Goal: Information Seeking & Learning: Learn about a topic

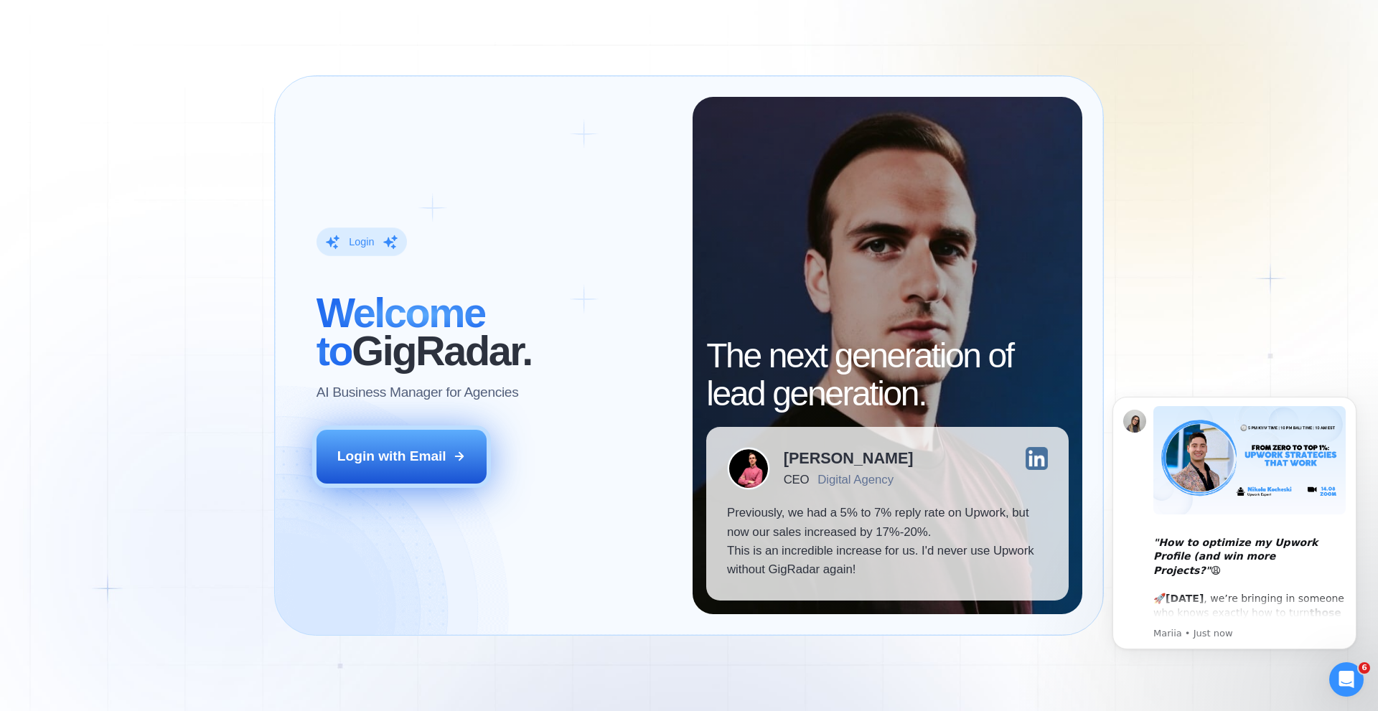
click at [411, 457] on div "Login with Email" at bounding box center [391, 456] width 109 height 19
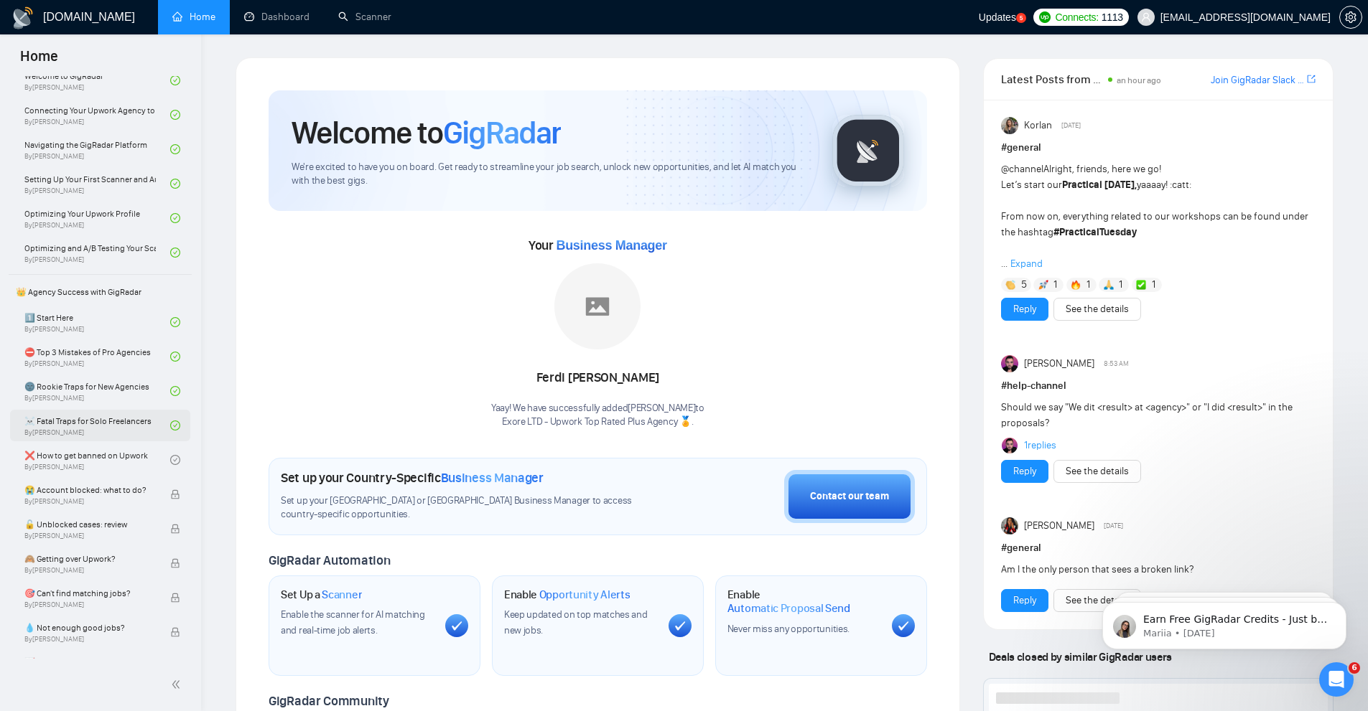
scroll to position [144, 0]
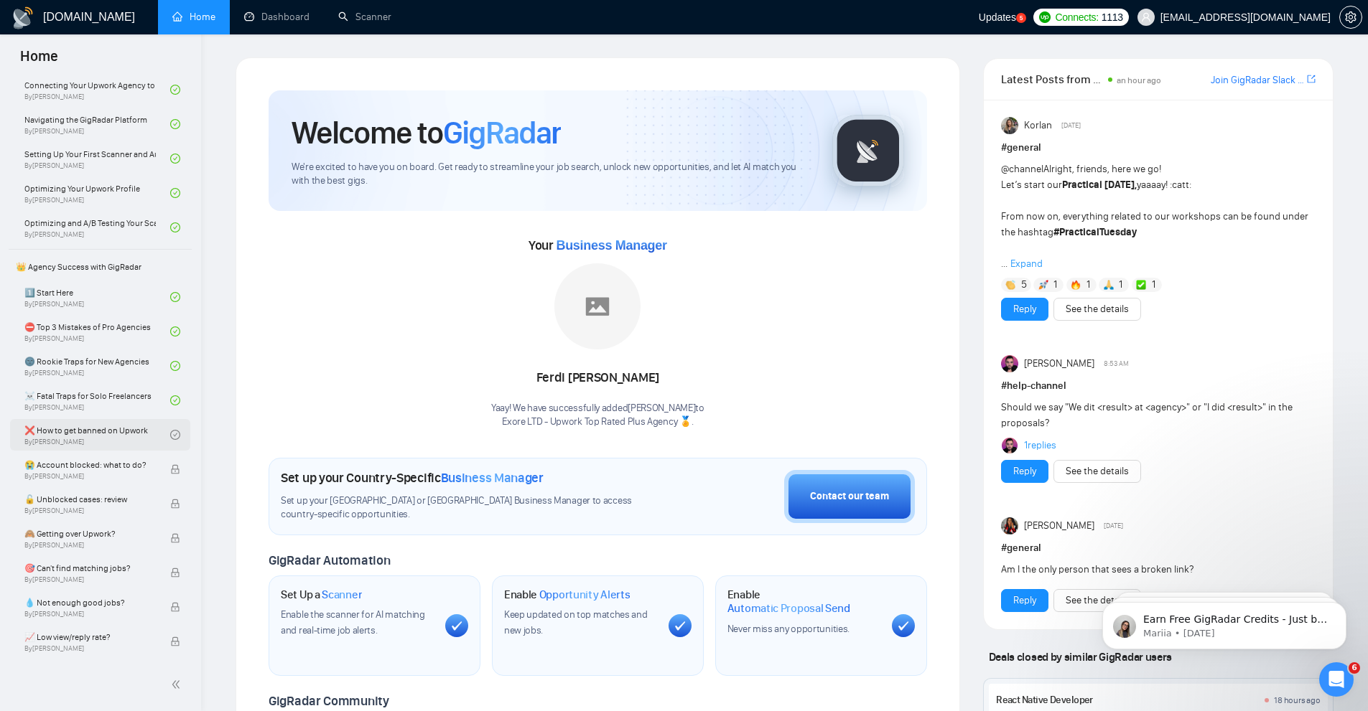
click at [114, 436] on link "❌ How to get banned on Upwork By Vadym Ovcharenko" at bounding box center [97, 435] width 146 height 32
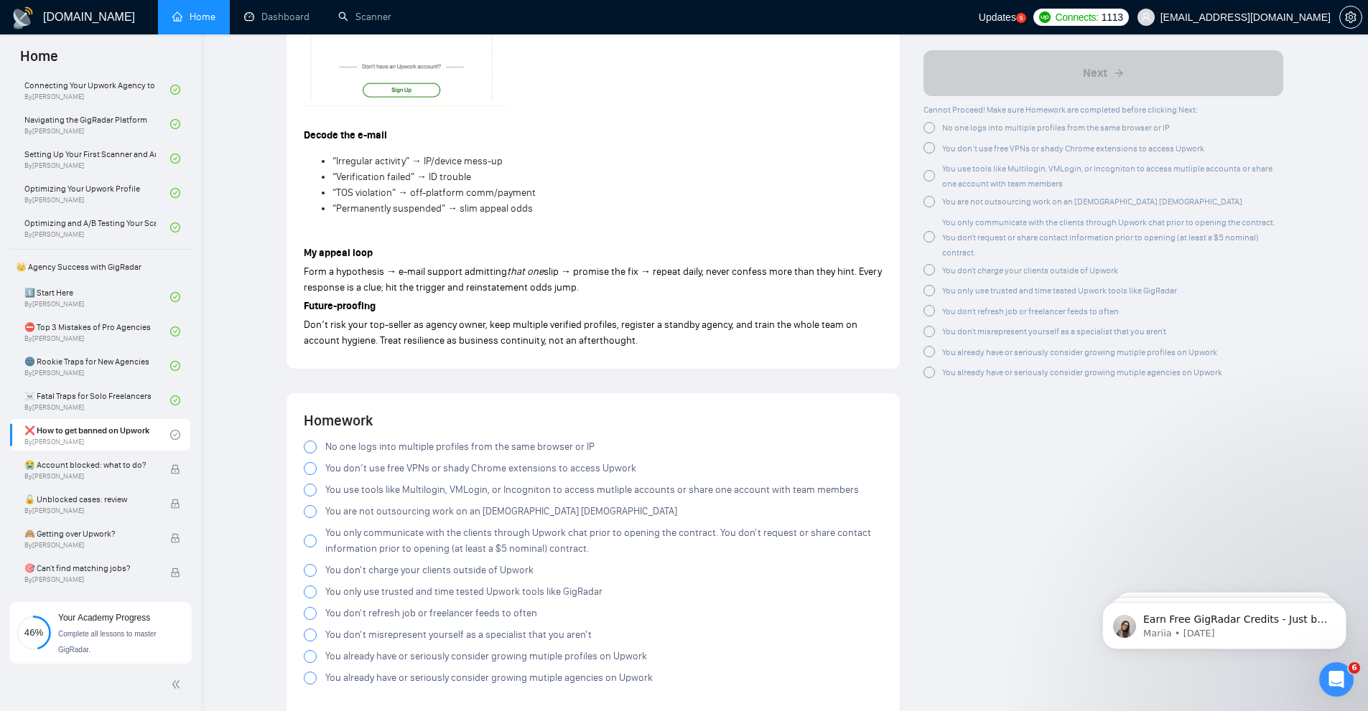
scroll to position [2441, 0]
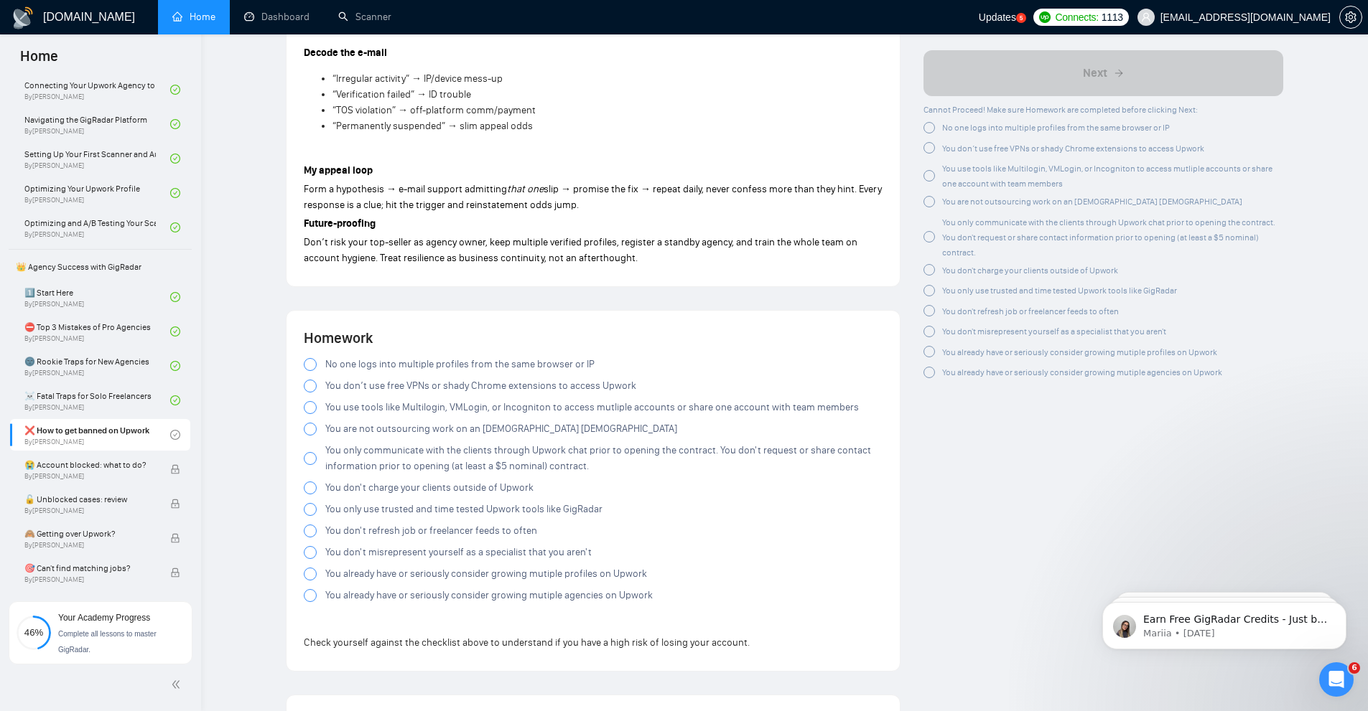
click at [364, 363] on span "No one logs into multiple profiles from the same browser or IP" at bounding box center [459, 365] width 269 height 16
click at [340, 390] on span "You don’t use free VPNs or shady Chrome extensions to access Upwork" at bounding box center [480, 386] width 311 height 16
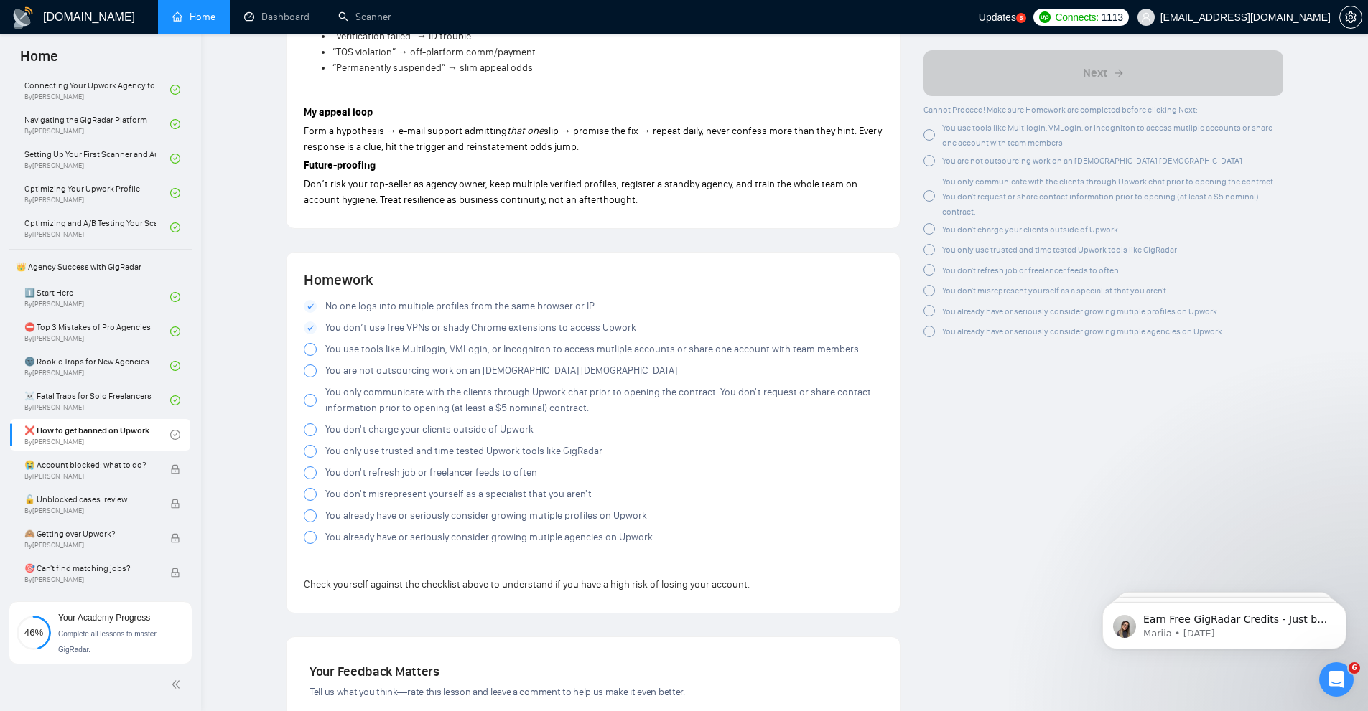
scroll to position [2512, 0]
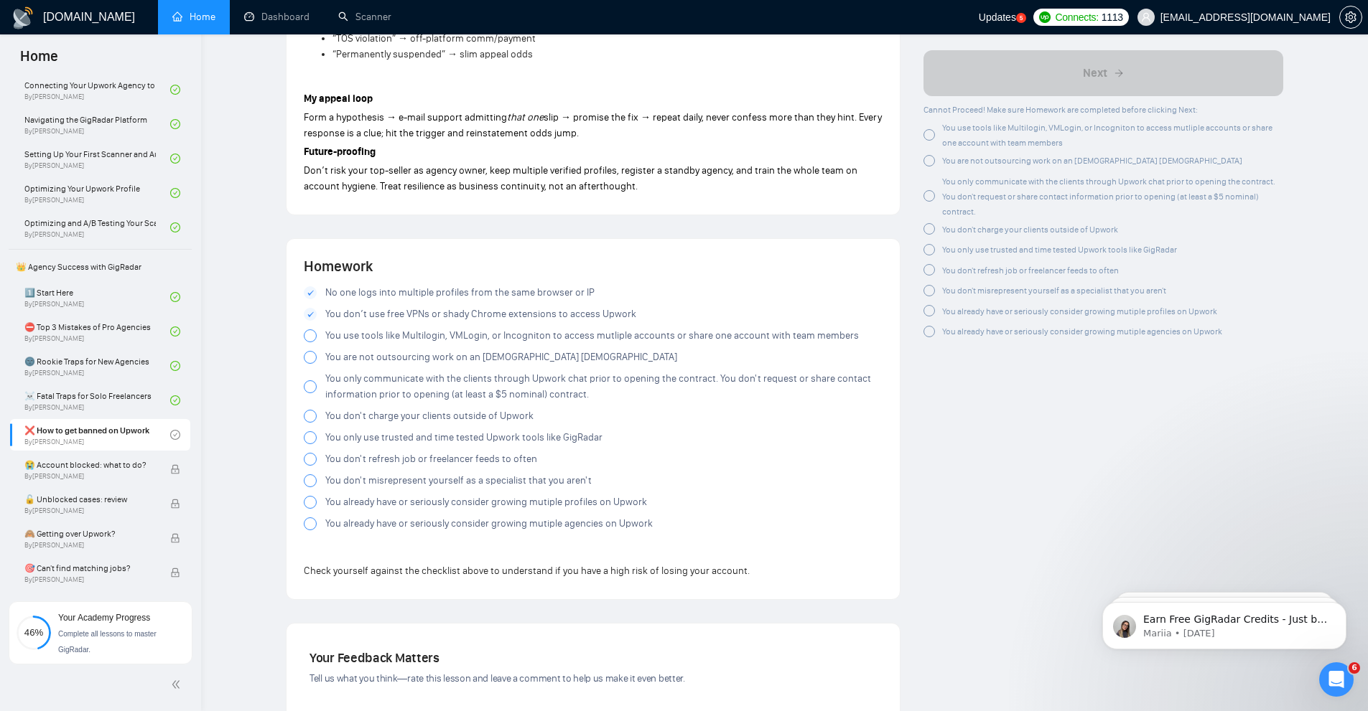
click at [368, 340] on span "You use tools like Multilogin, VMLogin, or Incogniton to access mutliple accoun…" at bounding box center [591, 336] width 533 height 16
click at [313, 357] on div at bounding box center [310, 357] width 13 height 13
click at [308, 387] on div at bounding box center [310, 386] width 13 height 13
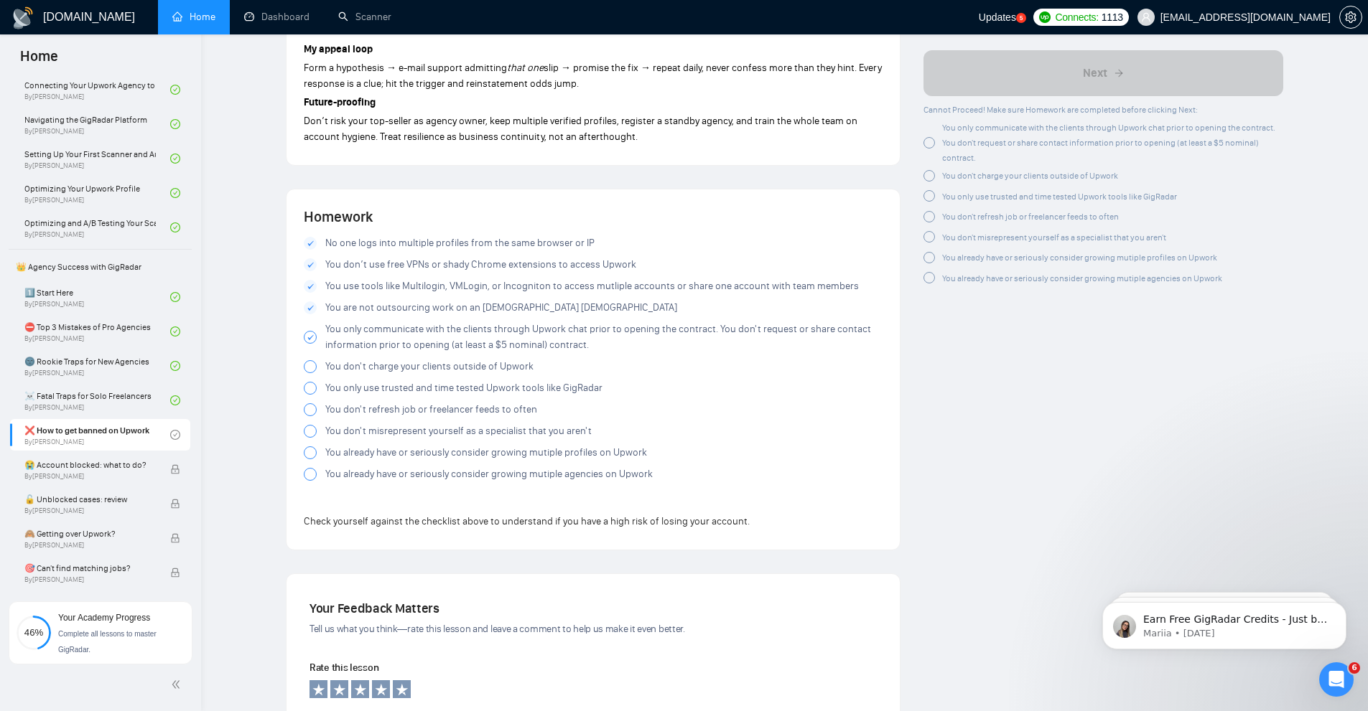
scroll to position [2584, 0]
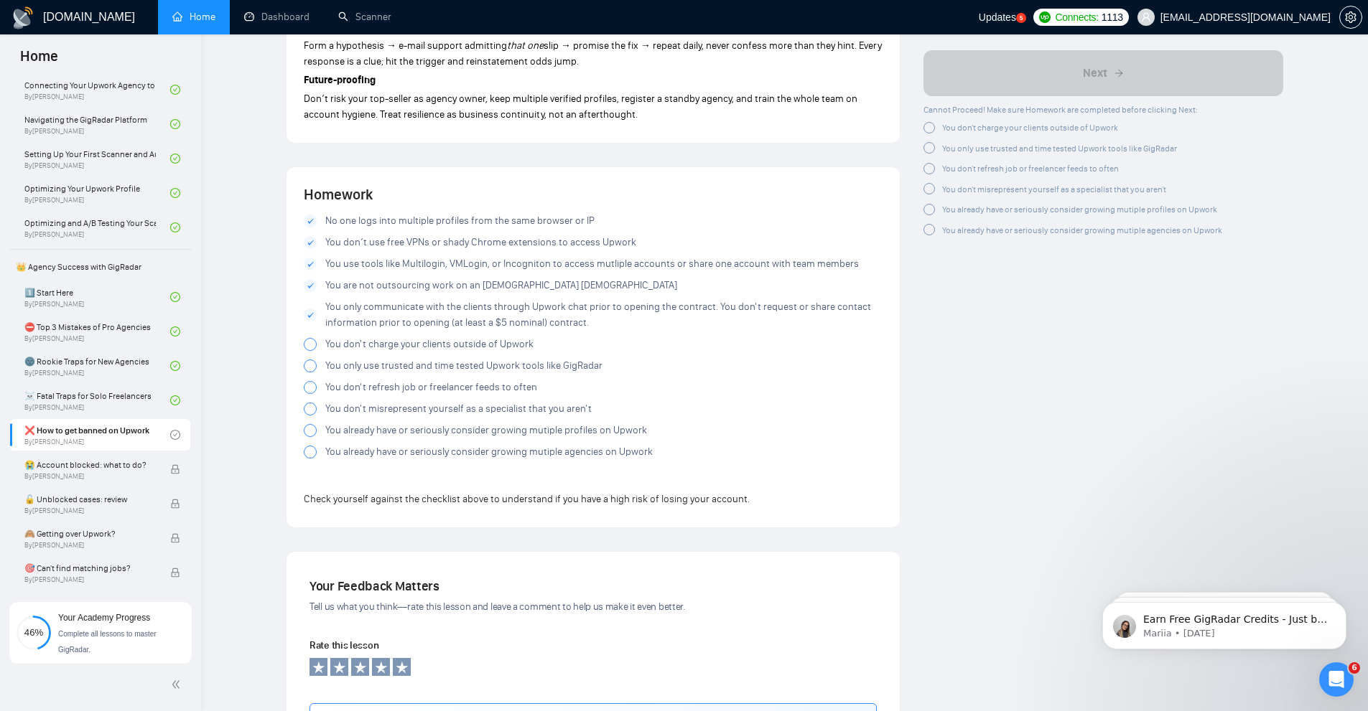
click at [311, 343] on div at bounding box center [310, 344] width 13 height 13
click at [307, 365] on div at bounding box center [310, 366] width 13 height 13
click at [308, 391] on div at bounding box center [310, 387] width 13 height 13
click at [312, 409] on div at bounding box center [310, 409] width 13 height 13
click at [309, 436] on div at bounding box center [310, 430] width 13 height 13
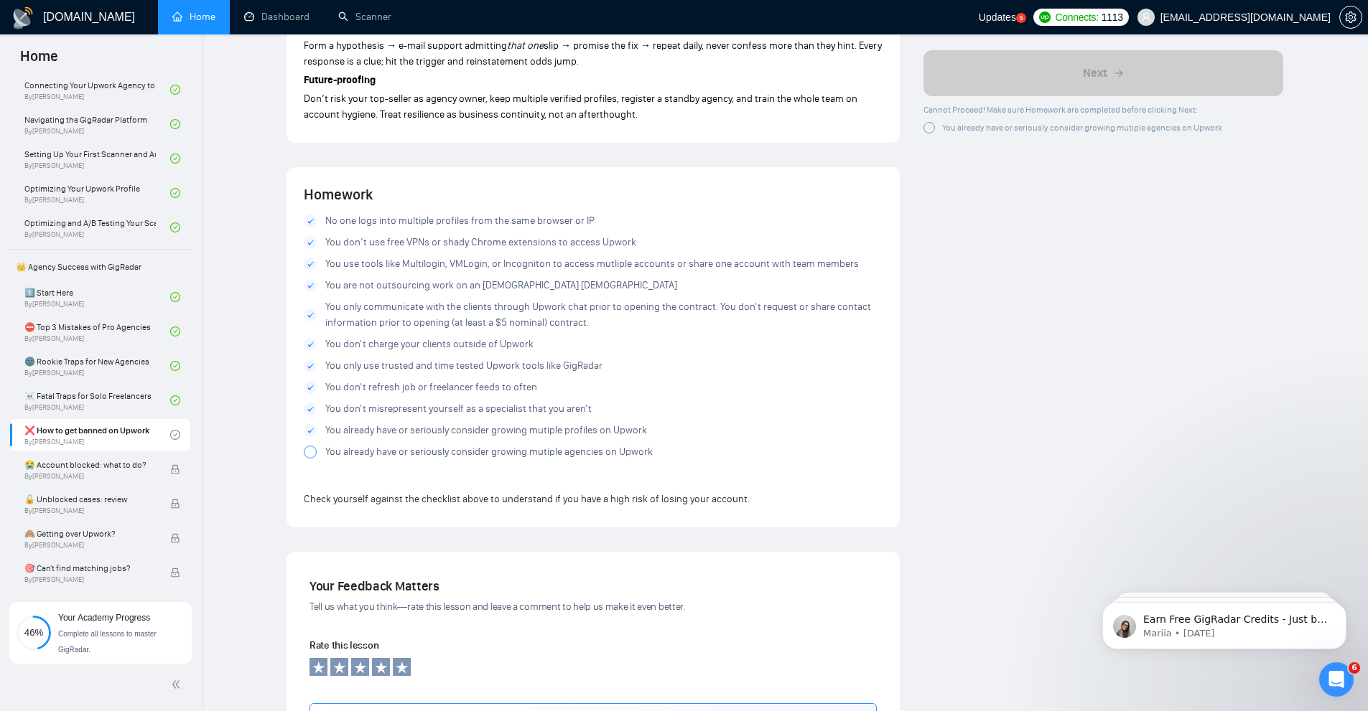
click at [308, 452] on div at bounding box center [310, 452] width 13 height 13
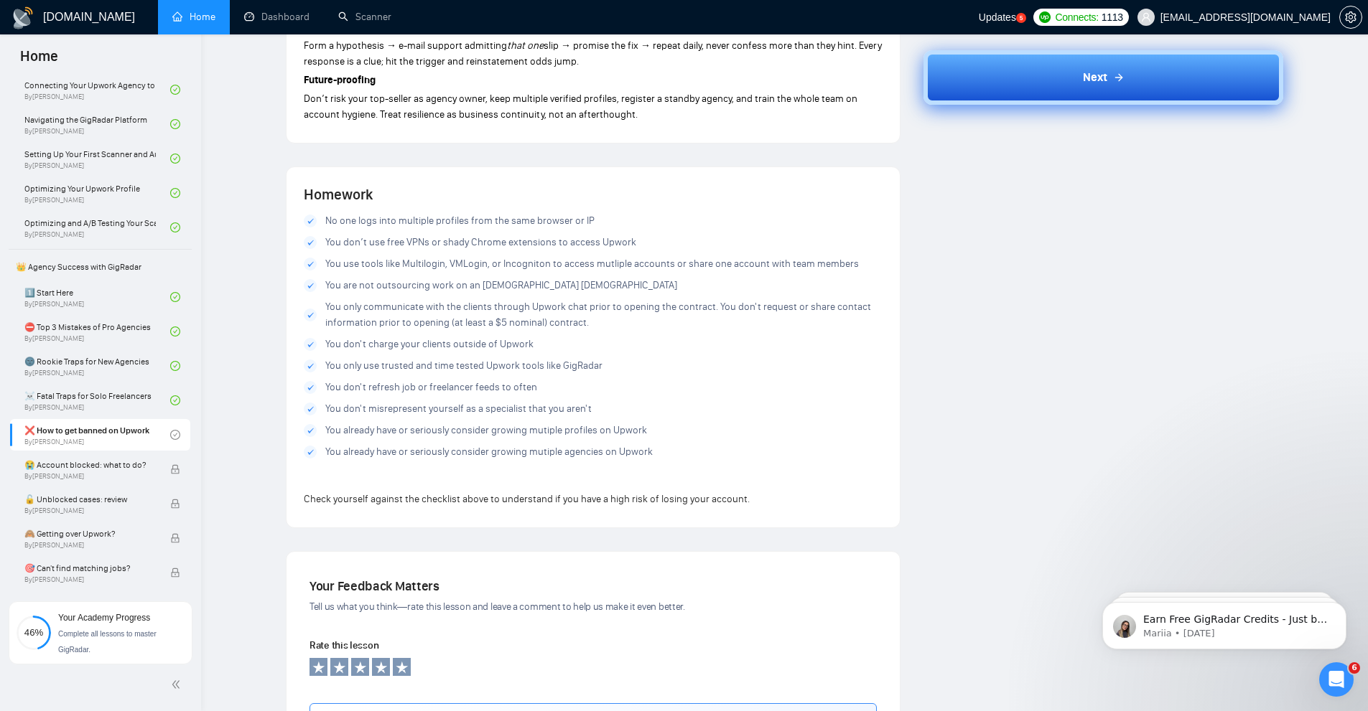
click at [1138, 88] on button "Next" at bounding box center [1103, 77] width 360 height 55
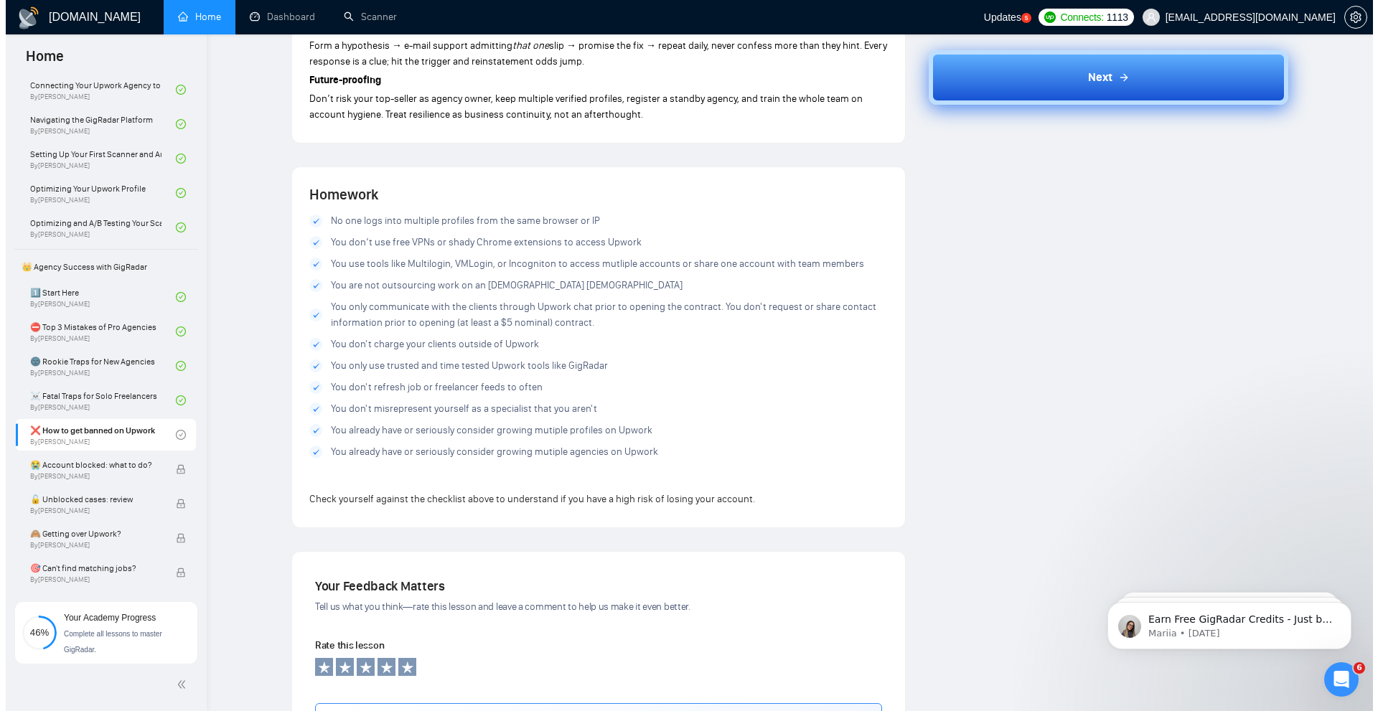
scroll to position [266, 0]
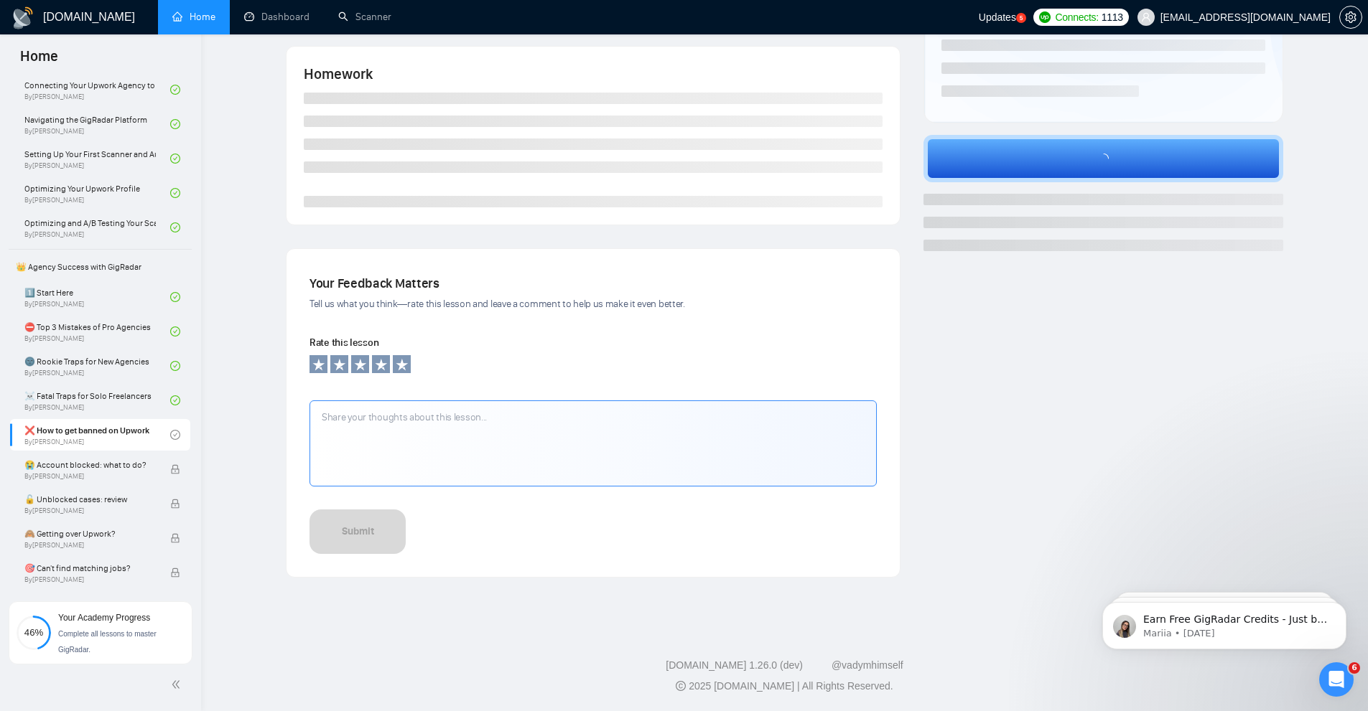
click at [1016, 17] on span "Updates" at bounding box center [996, 16] width 37 height 11
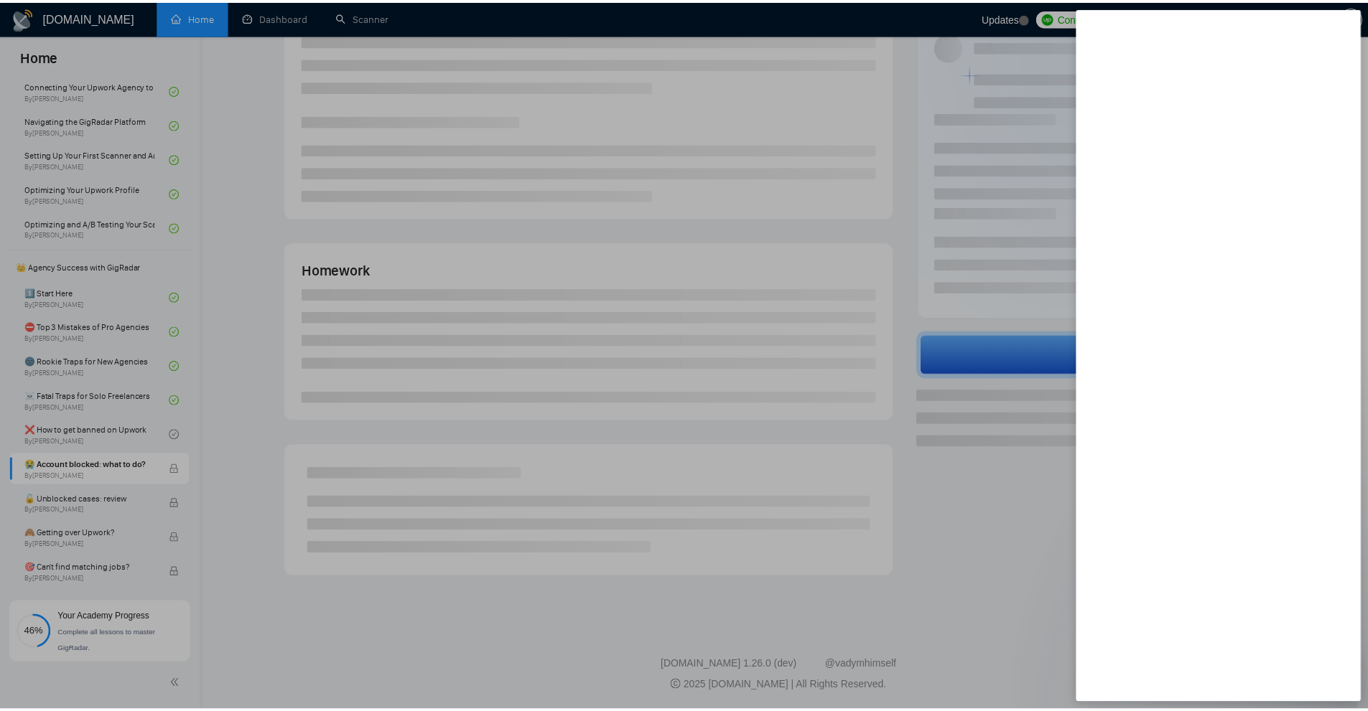
scroll to position [266, 0]
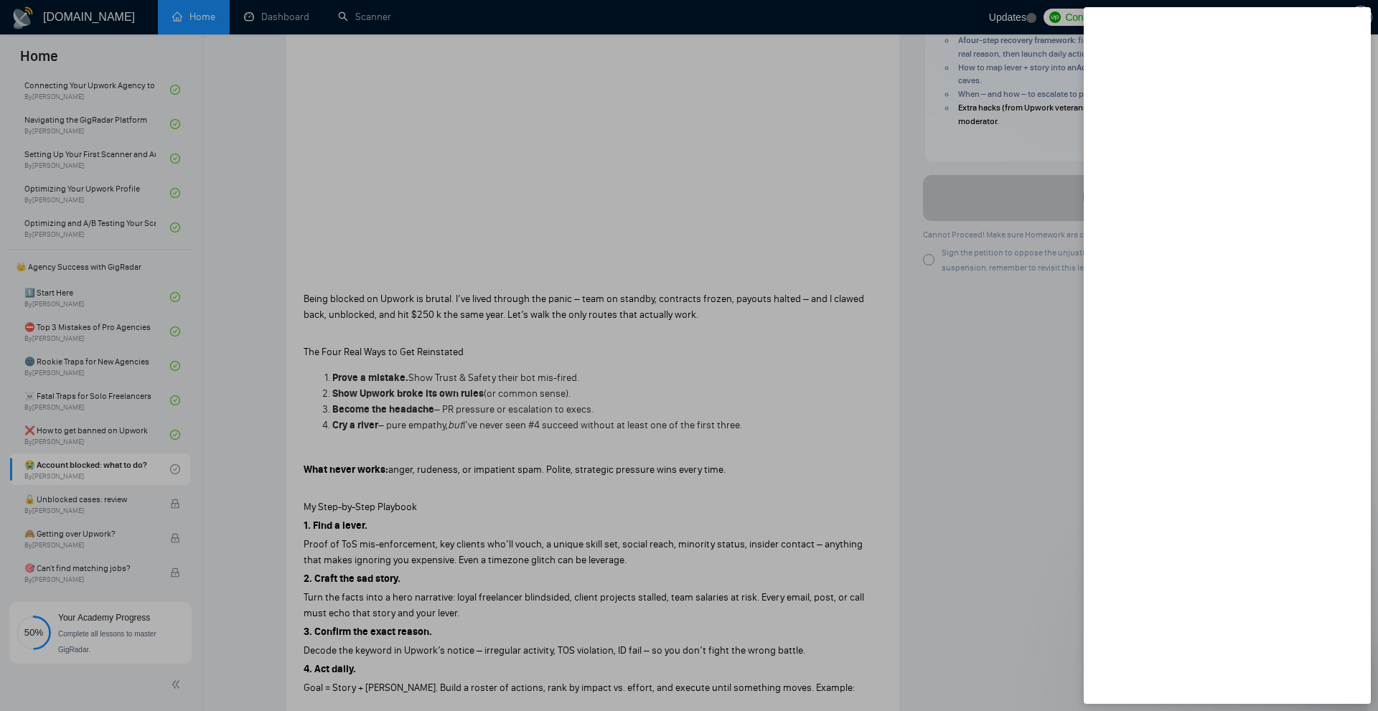
click at [1029, 378] on div at bounding box center [689, 355] width 1378 height 711
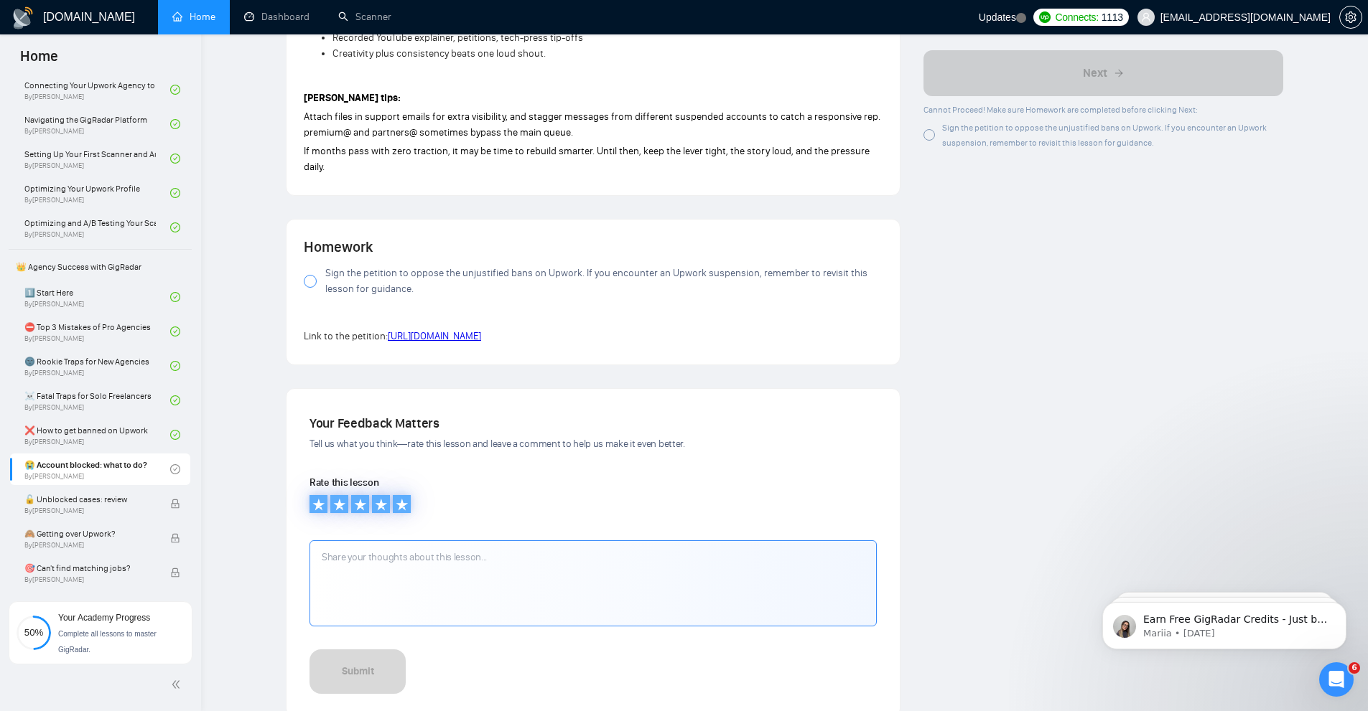
scroll to position [1348, 0]
click at [314, 283] on div at bounding box center [310, 285] width 13 height 13
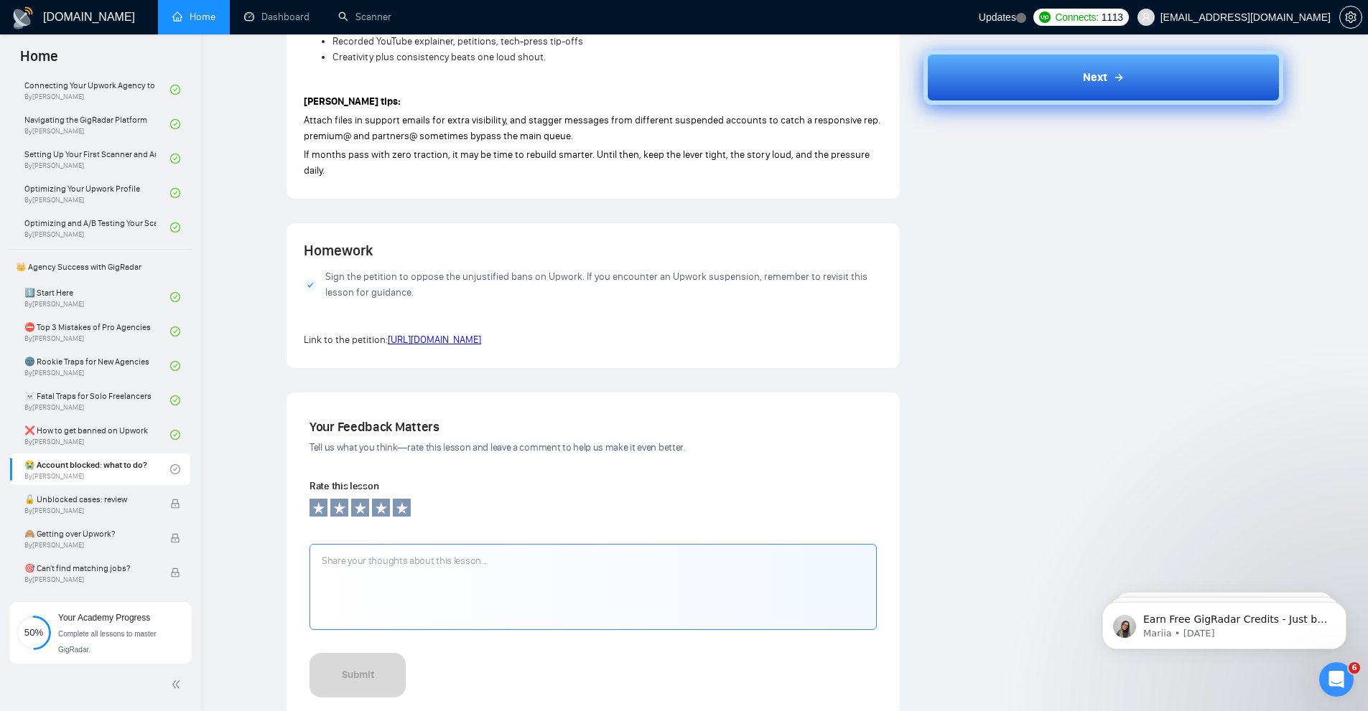
click at [1112, 85] on div "Next" at bounding box center [1104, 77] width 42 height 17
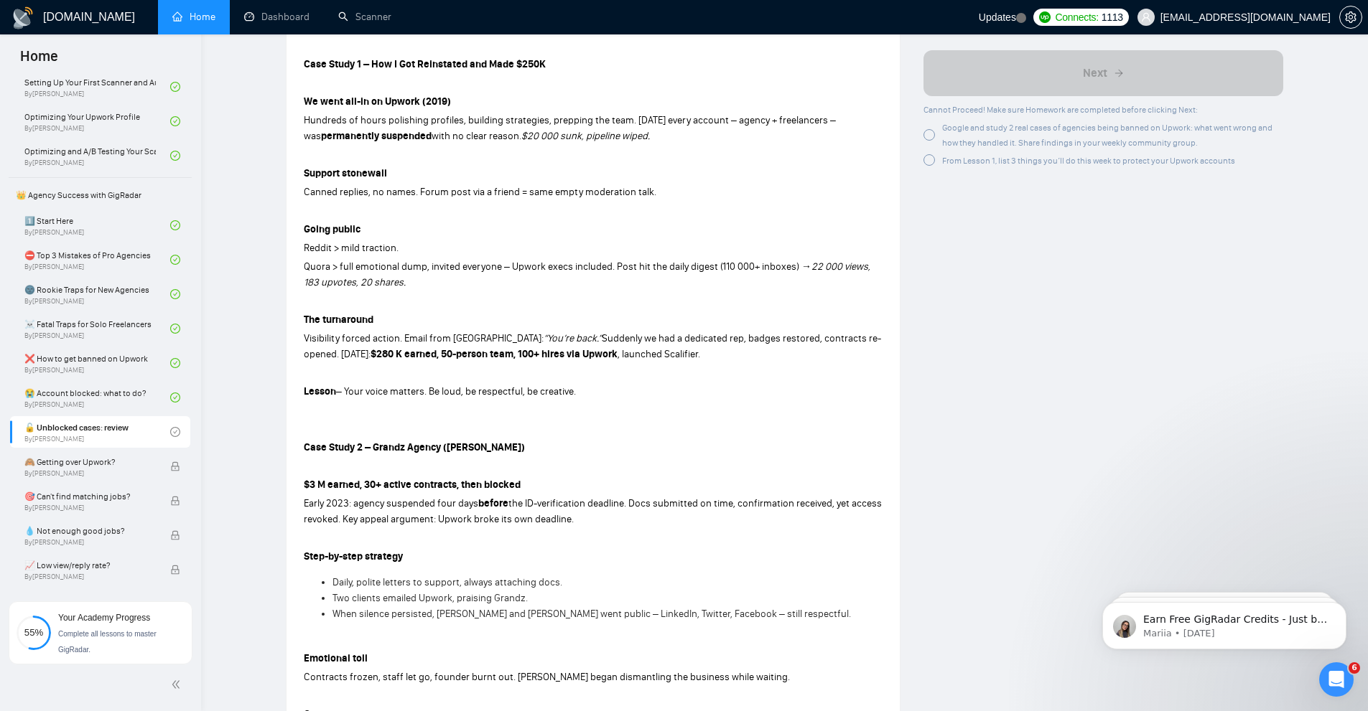
scroll to position [932, 0]
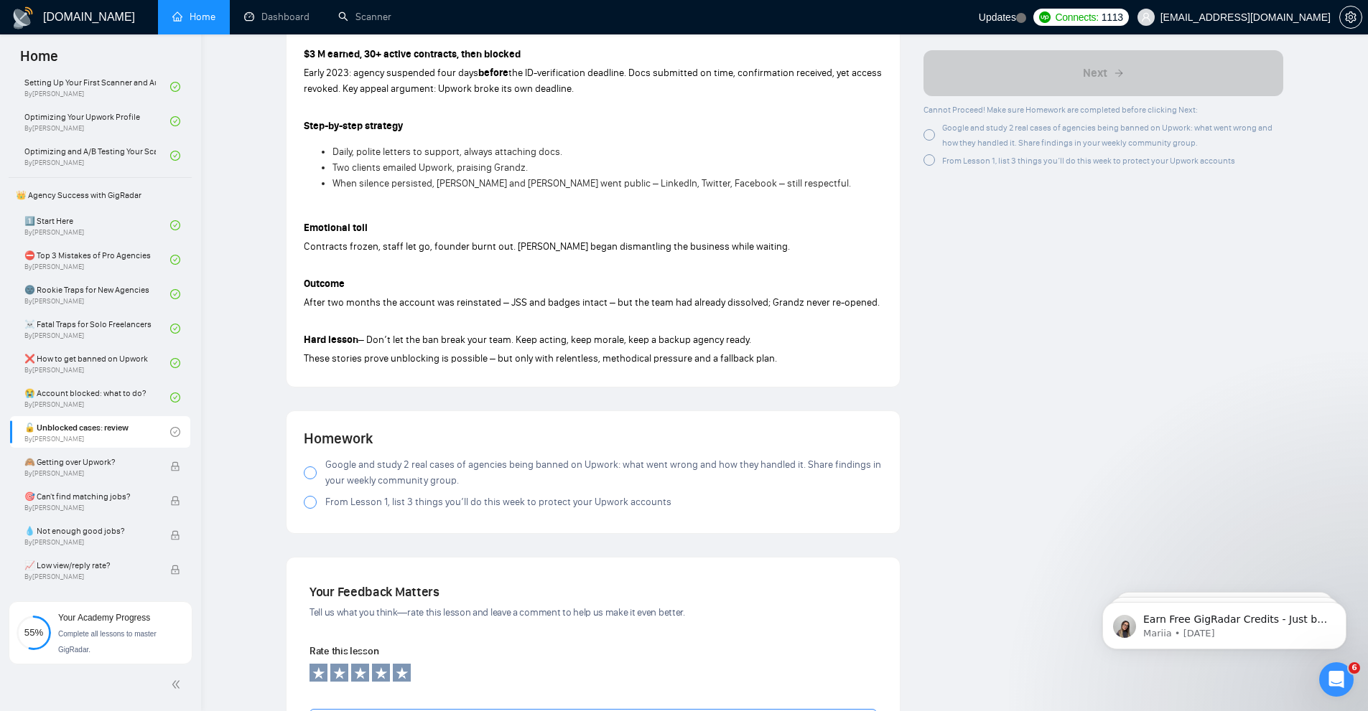
click at [342, 469] on span "Google and study 2 real cases of agencies being banned on Upwork: what went wro…" at bounding box center [603, 473] width 557 height 32
click at [337, 500] on span "From Lesson 1, list 3 things you’ll do this week to protect your Upwork accounts" at bounding box center [498, 503] width 346 height 16
click at [341, 502] on span "From Lesson 1, list 3 things you’ll do this week to protect your Upwork accounts" at bounding box center [498, 503] width 346 height 16
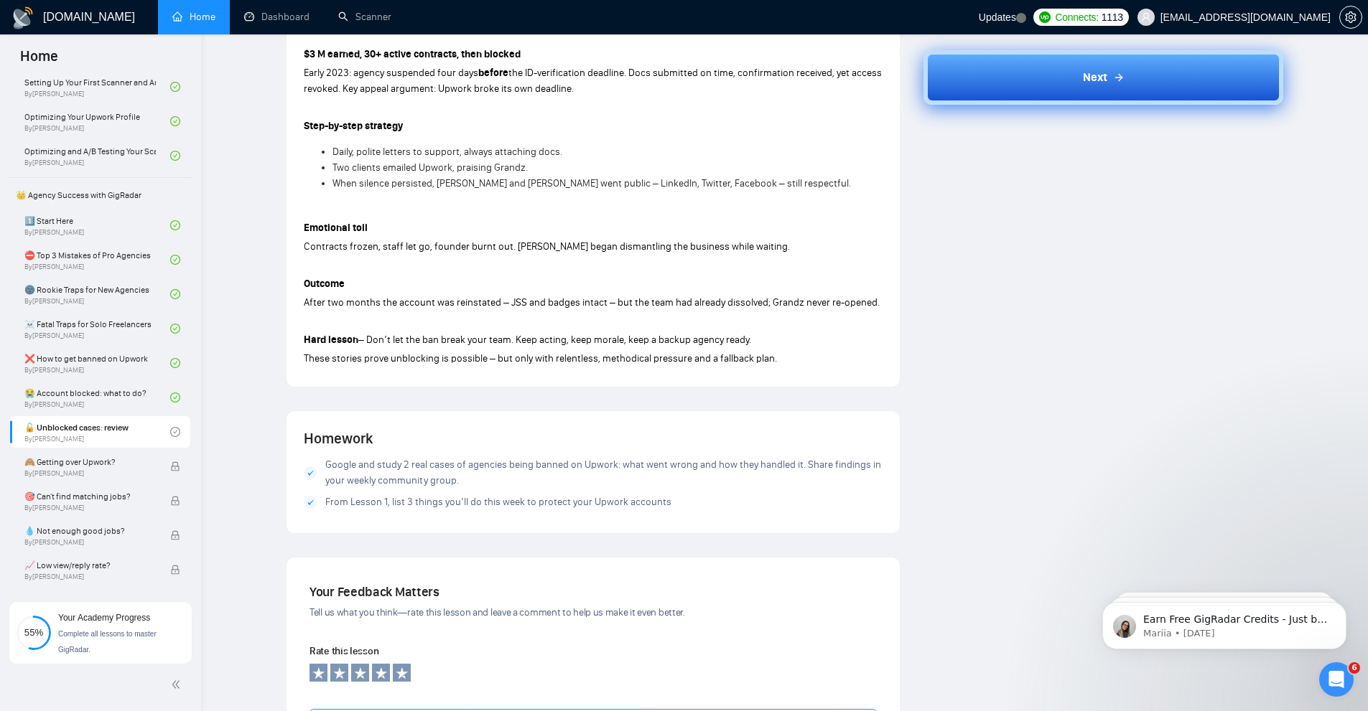
click at [1149, 79] on button "Next" at bounding box center [1103, 77] width 360 height 55
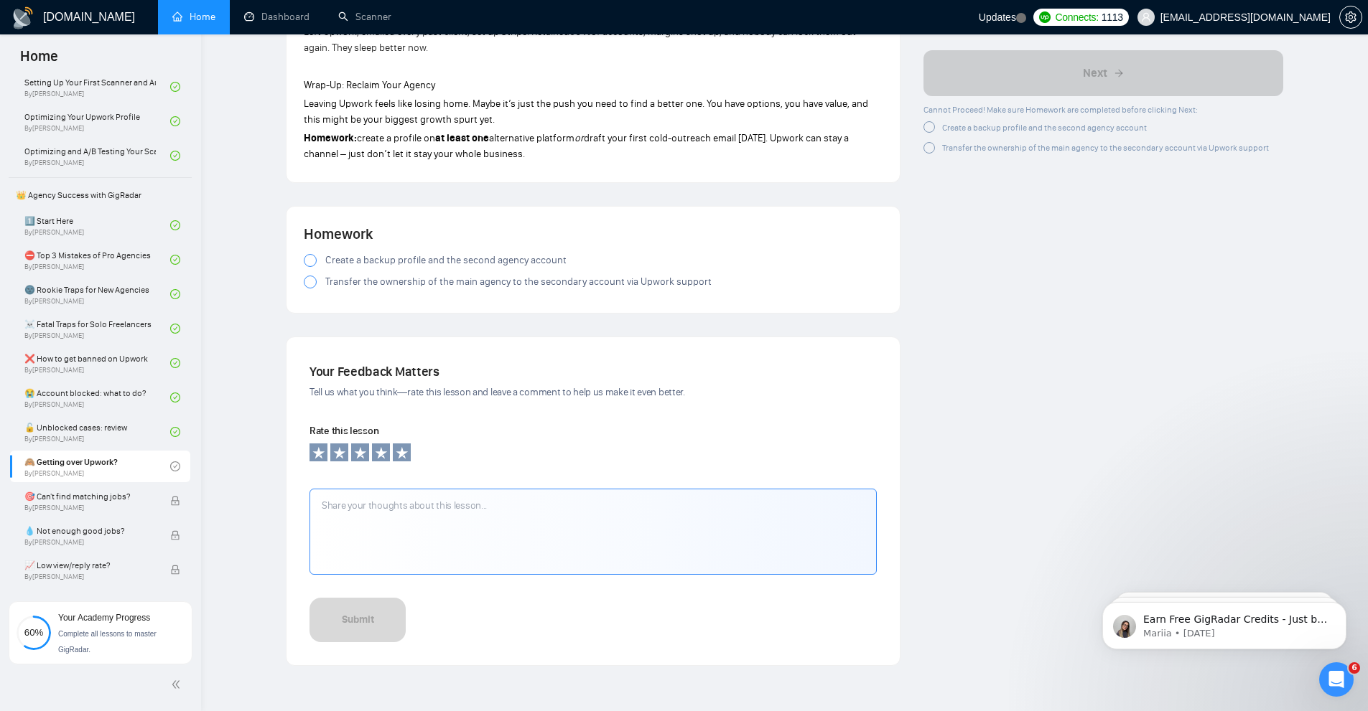
scroll to position [1578, 0]
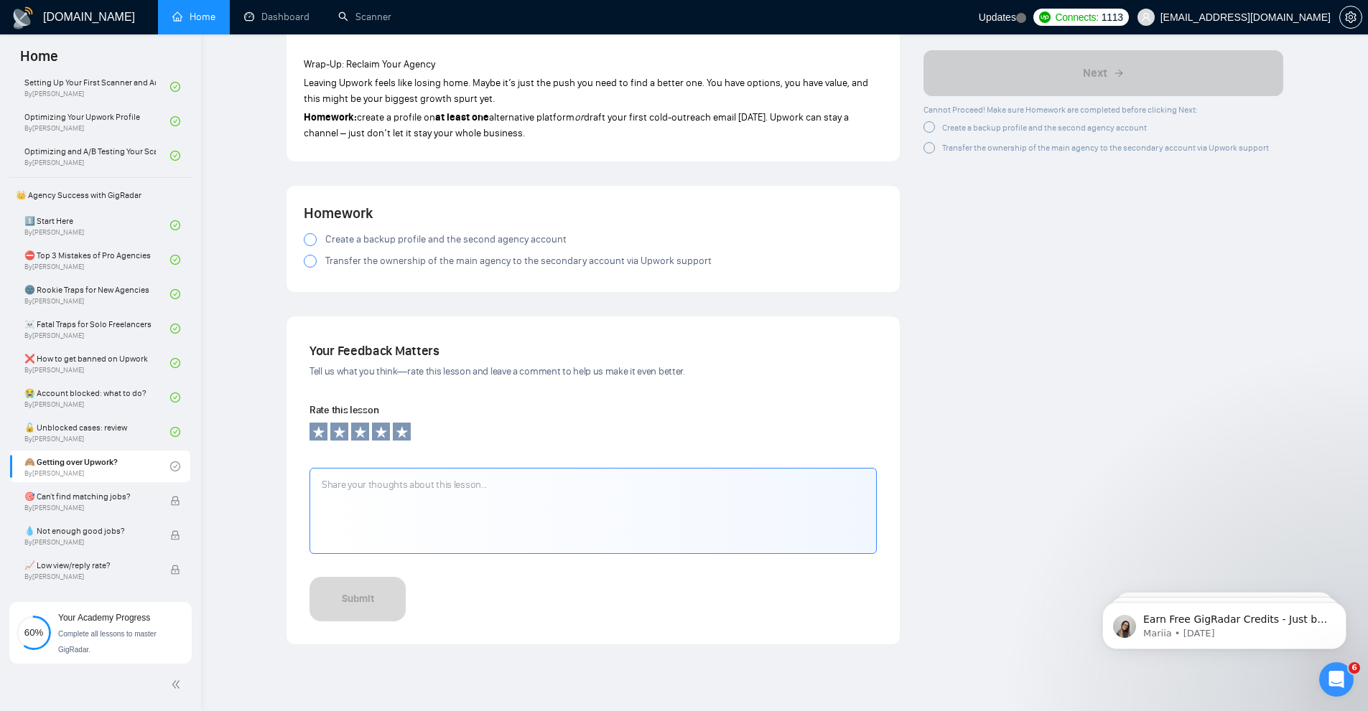
click at [402, 232] on span "Create a backup profile and the second agency account" at bounding box center [445, 240] width 241 height 16
click at [419, 253] on span "Transfer the ownership of the main agency to the secondary account via Upwork s…" at bounding box center [518, 261] width 386 height 16
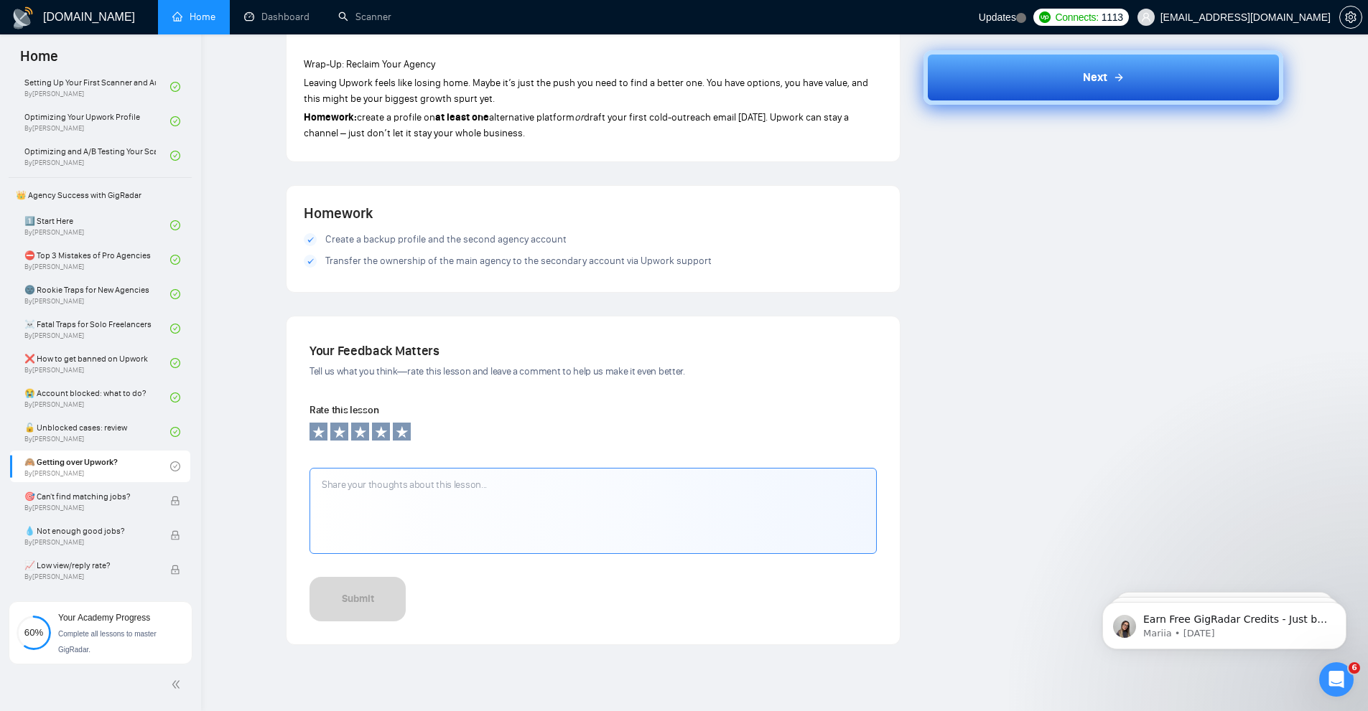
click at [1143, 88] on button "Next" at bounding box center [1103, 77] width 360 height 55
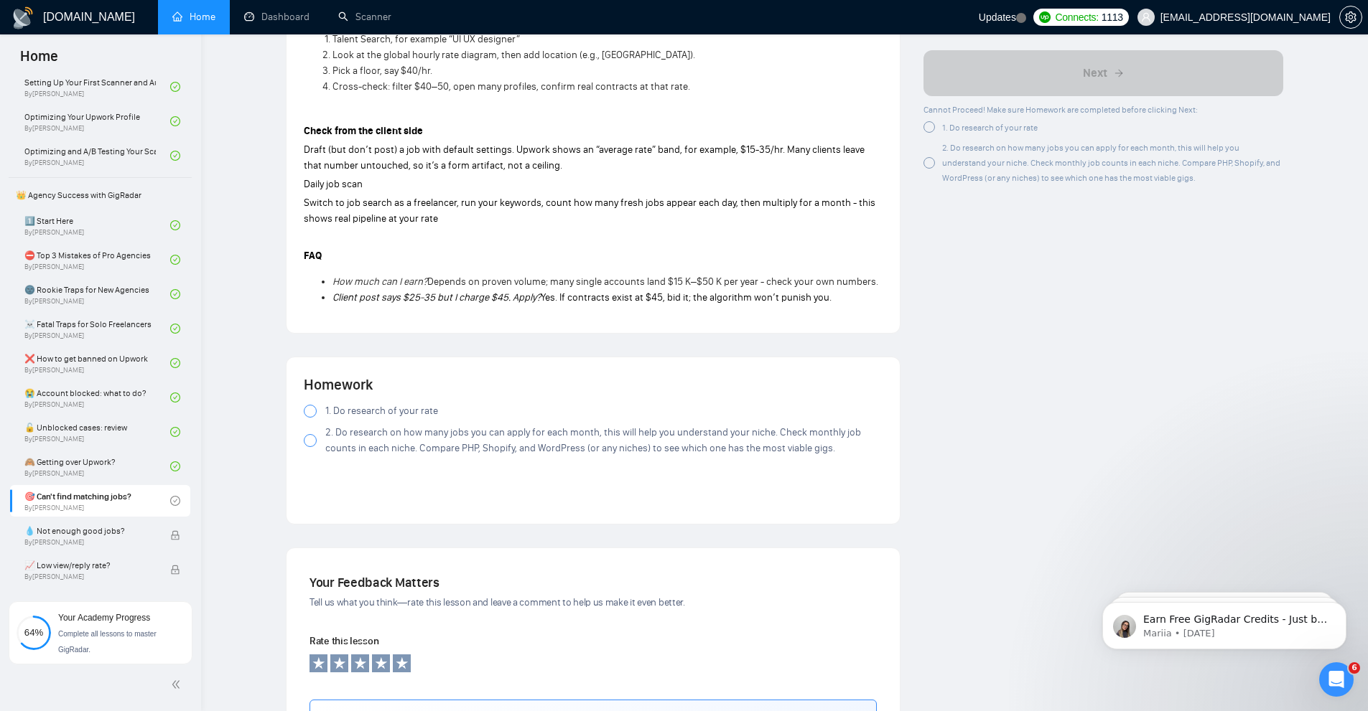
scroll to position [1362, 0]
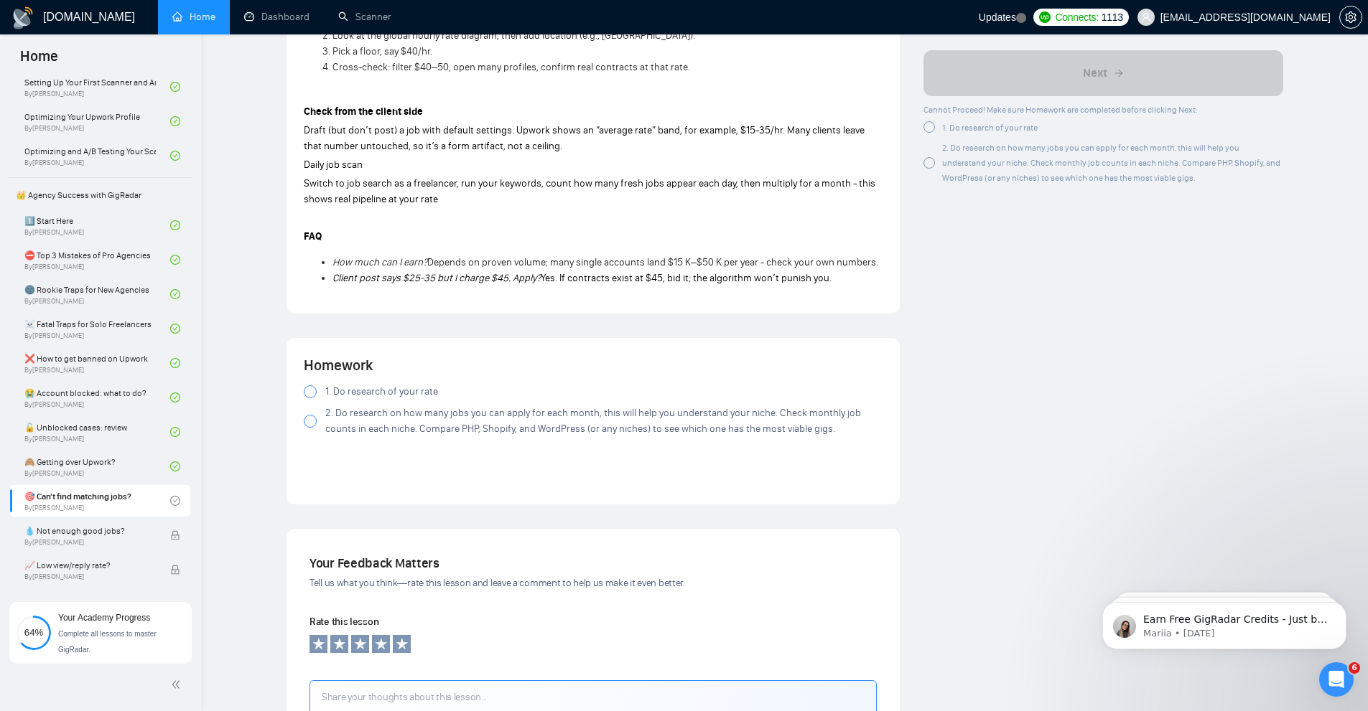
click at [342, 423] on span "2. Do research on how many jobs you can apply for each month, this will help yo…" at bounding box center [603, 422] width 557 height 32
click at [360, 383] on div "Homework 1. Do research of your rate 2. Do research on how many jobs you can ap…" at bounding box center [593, 421] width 579 height 132
click at [360, 389] on span "1. Do research of your rate" at bounding box center [381, 392] width 113 height 16
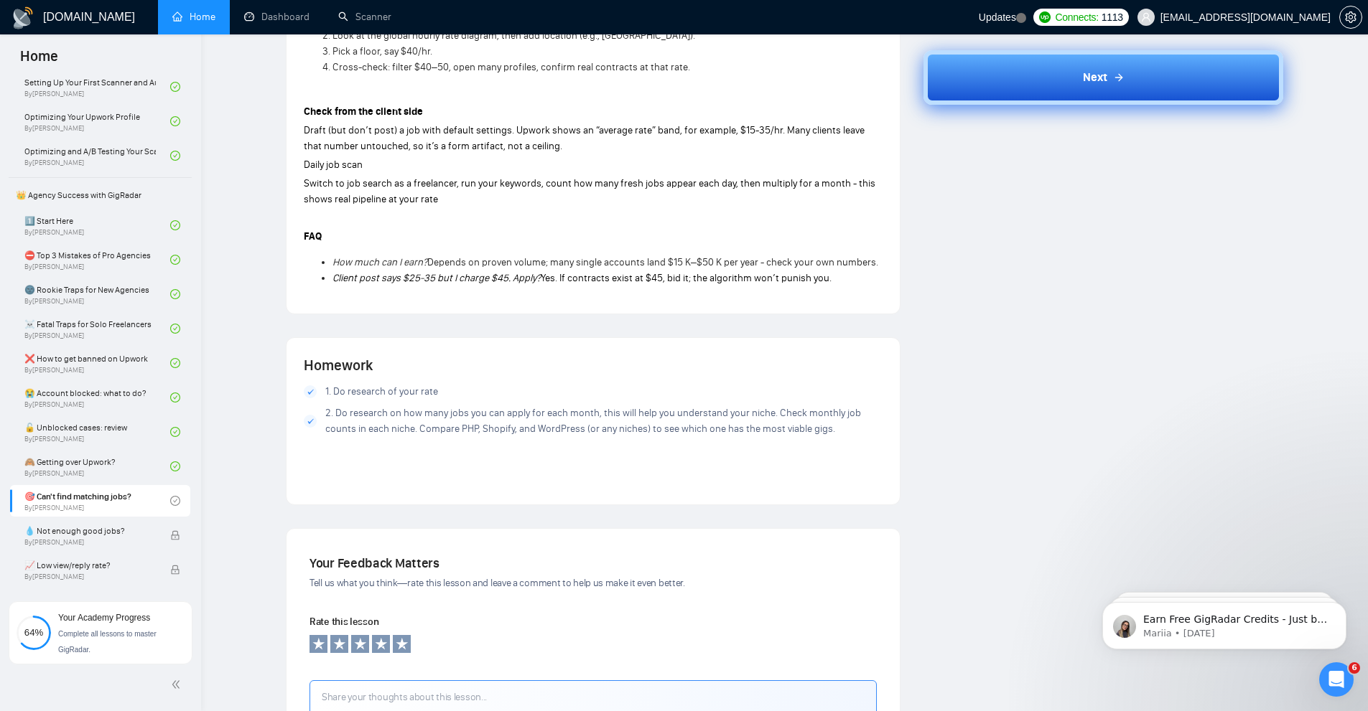
click at [1172, 83] on button "Next" at bounding box center [1103, 77] width 360 height 55
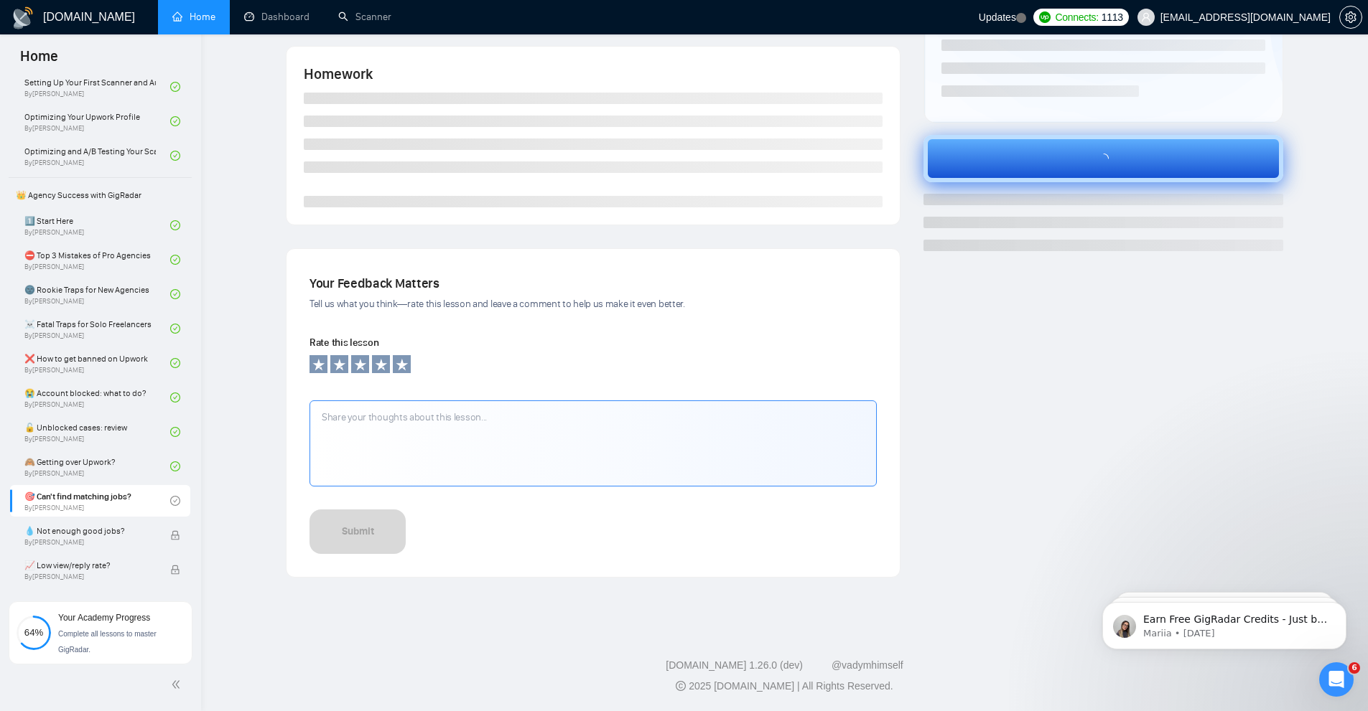
scroll to position [266, 0]
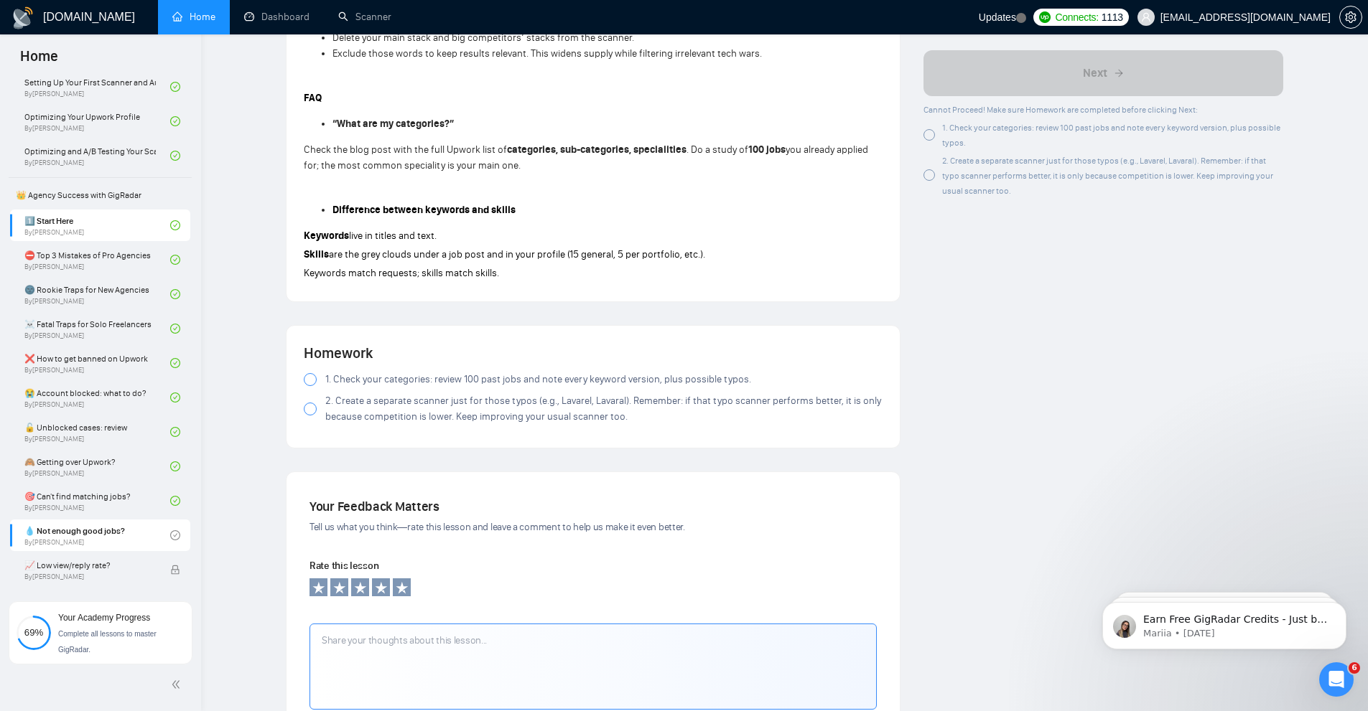
scroll to position [1004, 0]
click at [337, 370] on span "1. Check your categories: review 100 past jobs and note every keyword version, …" at bounding box center [538, 378] width 426 height 16
click at [340, 403] on span "2. Create a separate scanner just for those typos (e.g., Lavarel, Lavaral). Rem…" at bounding box center [603, 407] width 557 height 32
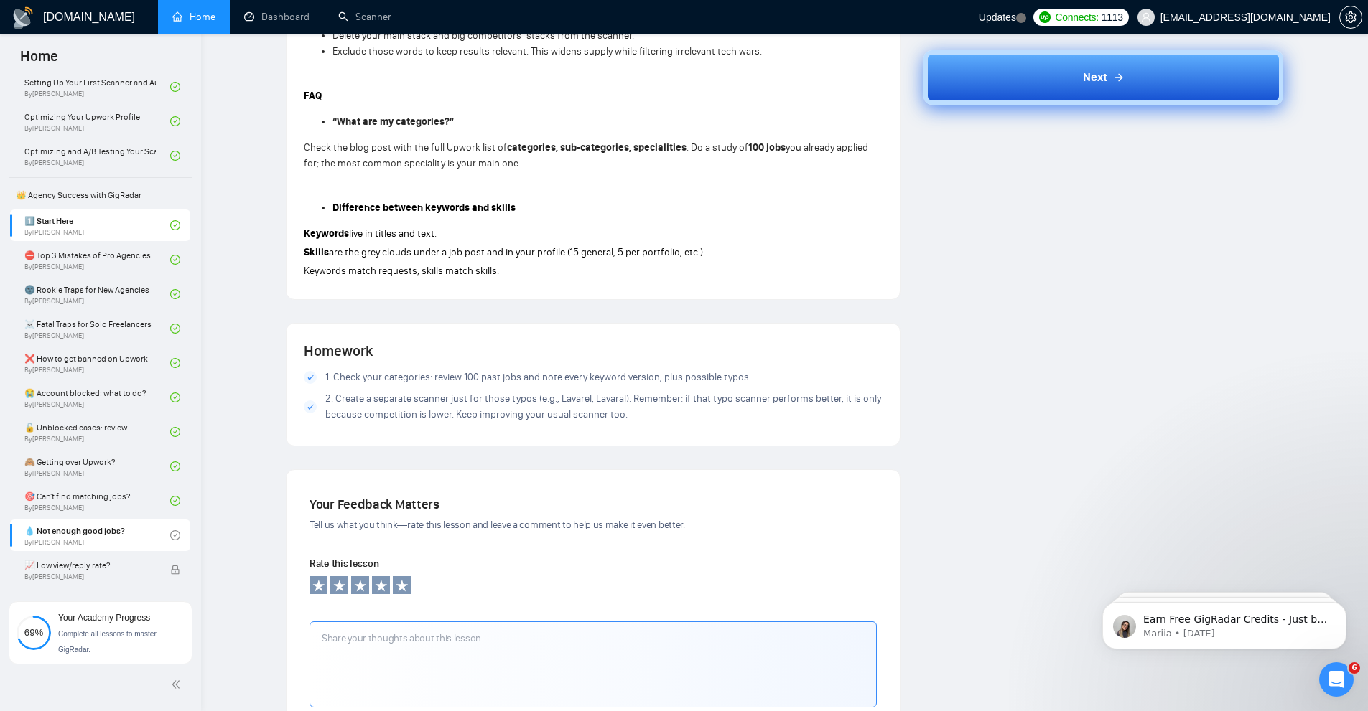
click at [1116, 80] on icon at bounding box center [1118, 77] width 11 height 11
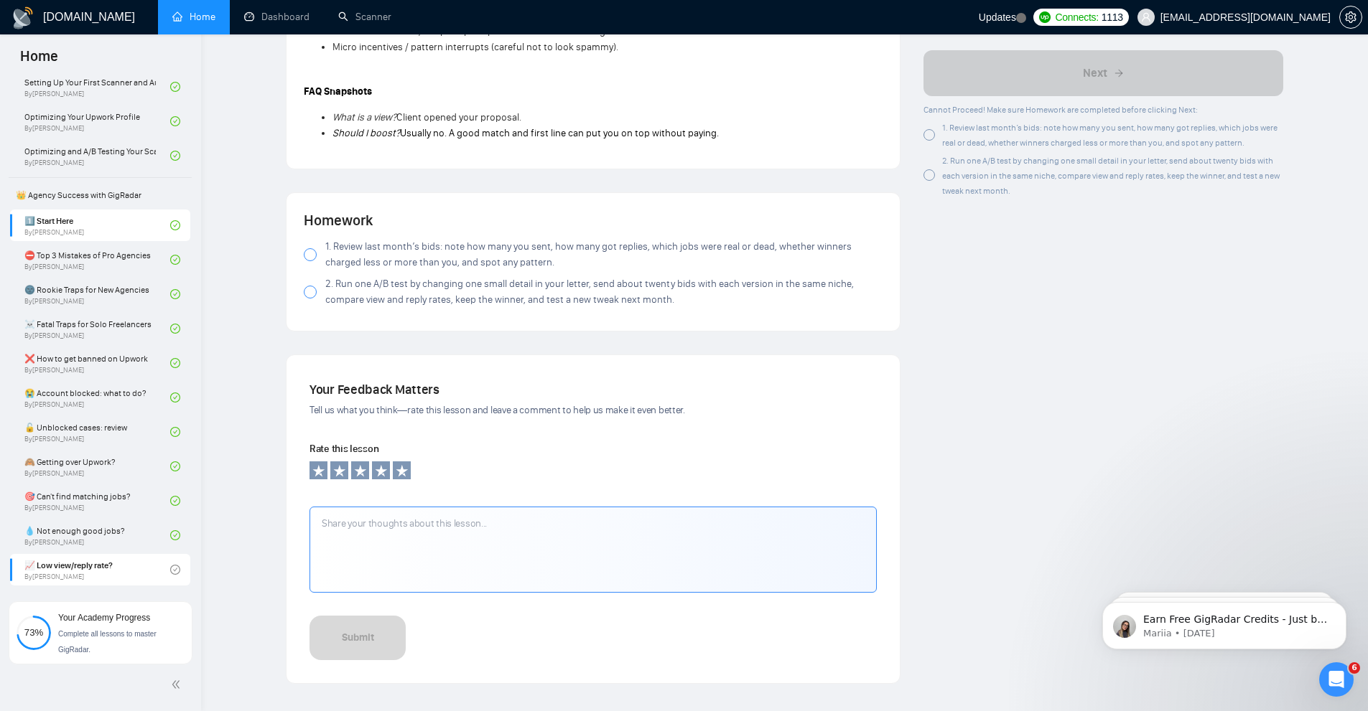
scroll to position [1291, 0]
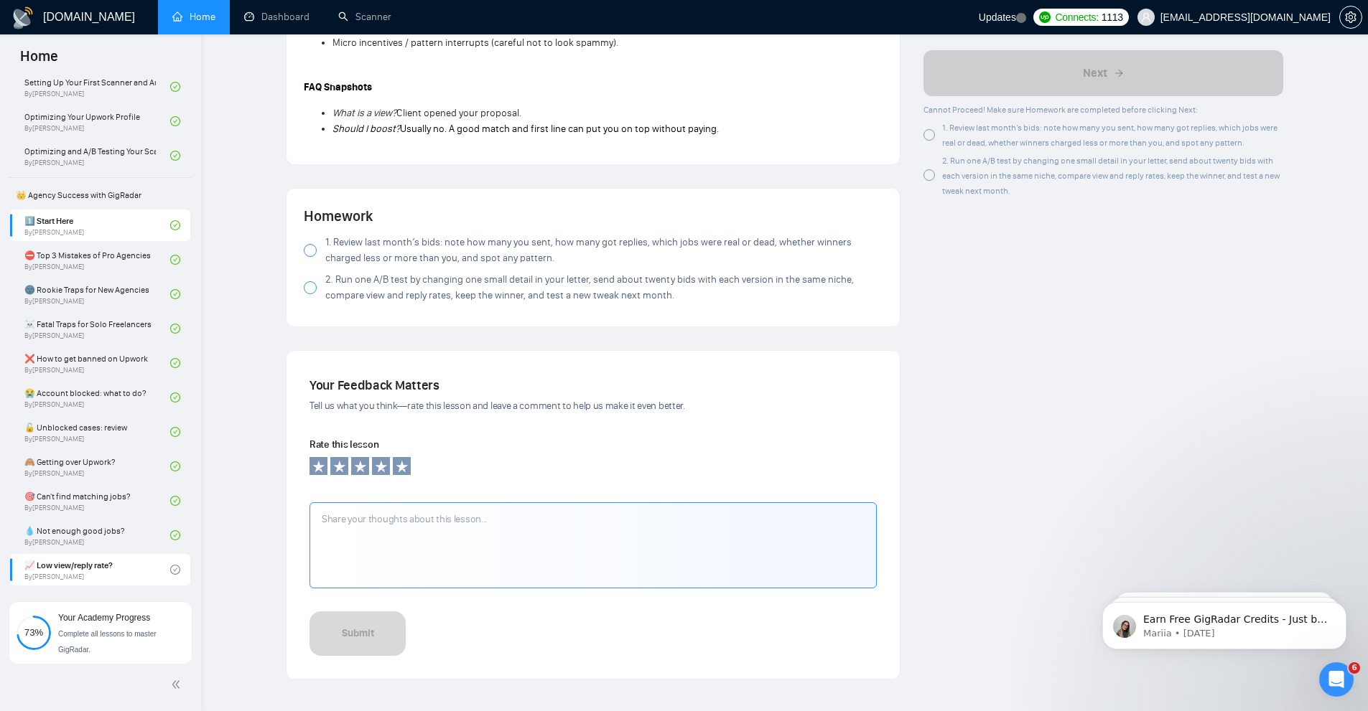
click at [322, 249] on label "1. Review last month’s bids: note how many you sent, how many got replies, whic…" at bounding box center [593, 251] width 579 height 32
click at [310, 288] on div at bounding box center [310, 287] width 13 height 13
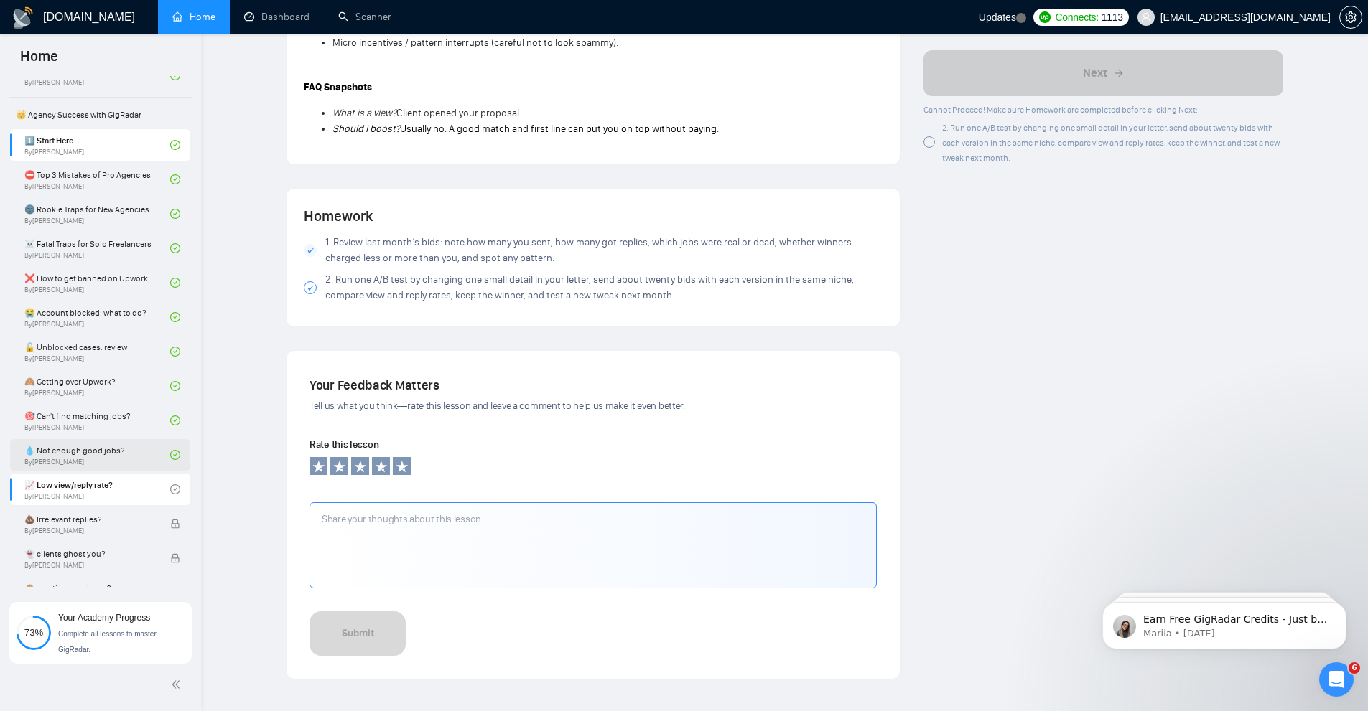
scroll to position [387, 0]
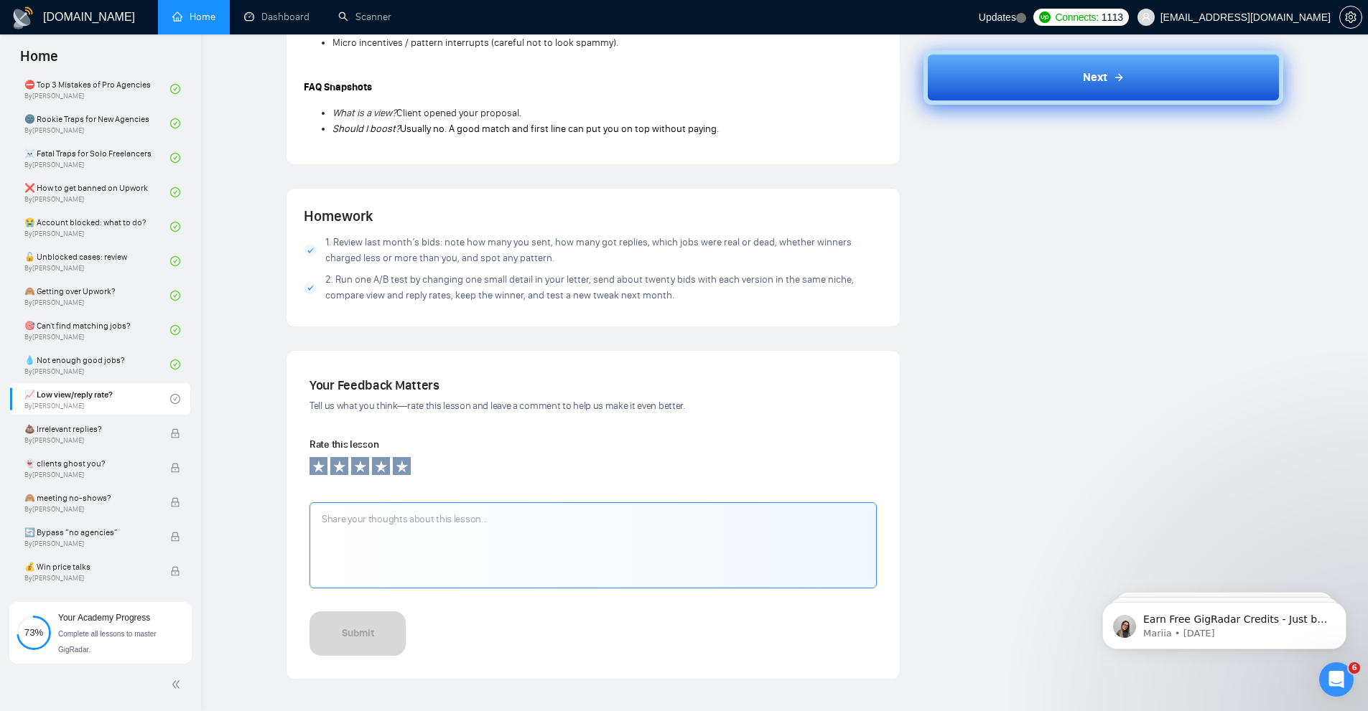
click at [1131, 68] on button "Next" at bounding box center [1103, 77] width 360 height 55
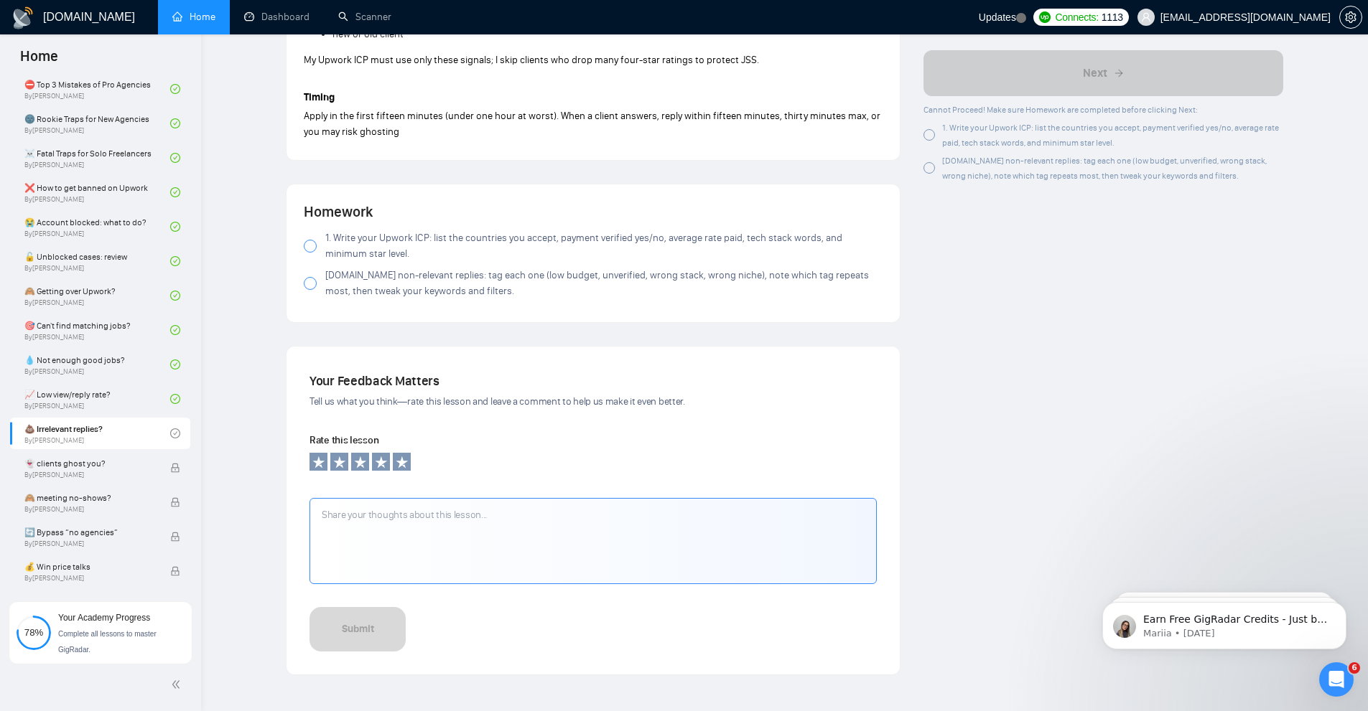
scroll to position [1101, 0]
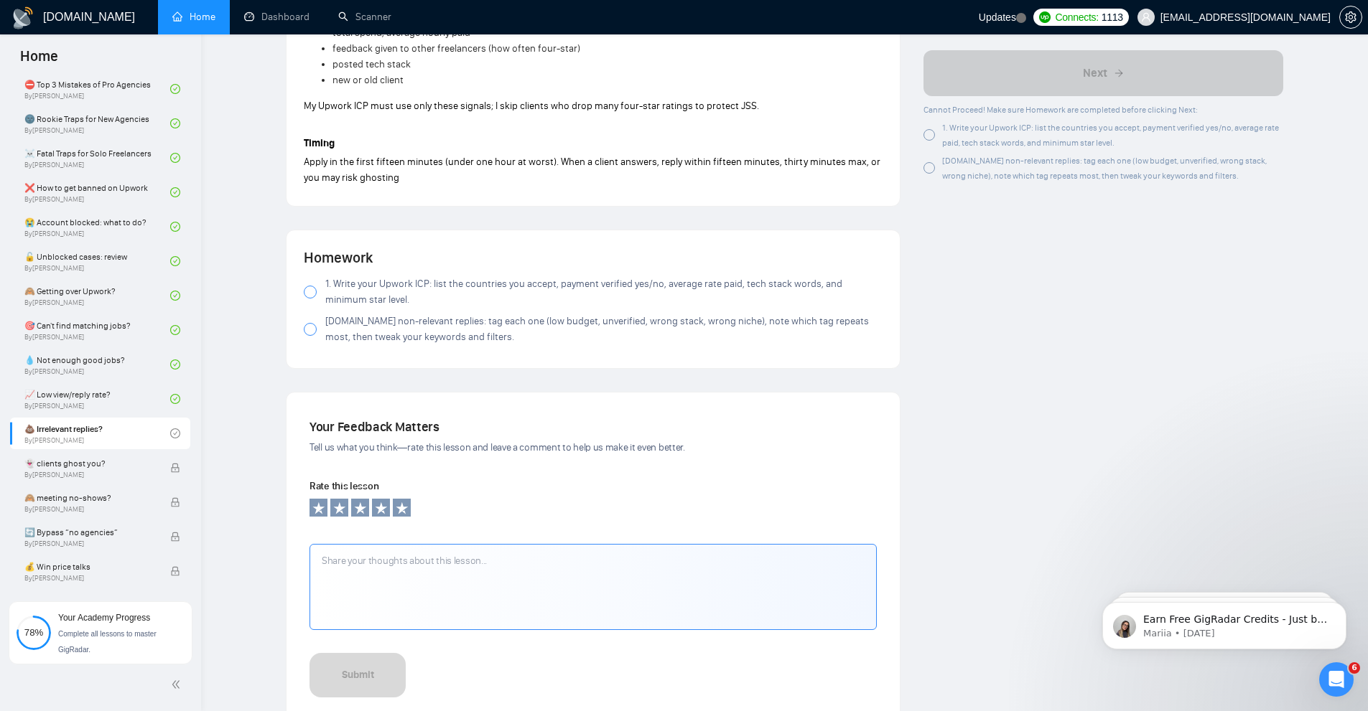
click at [365, 289] on span "1. Write your Upwork ICP: list the countries you accept, payment verified yes/n…" at bounding box center [603, 292] width 557 height 32
click at [368, 327] on span "2.Review non-relevant replies: tag each one (low budget, unverified, wrong stac…" at bounding box center [603, 330] width 557 height 32
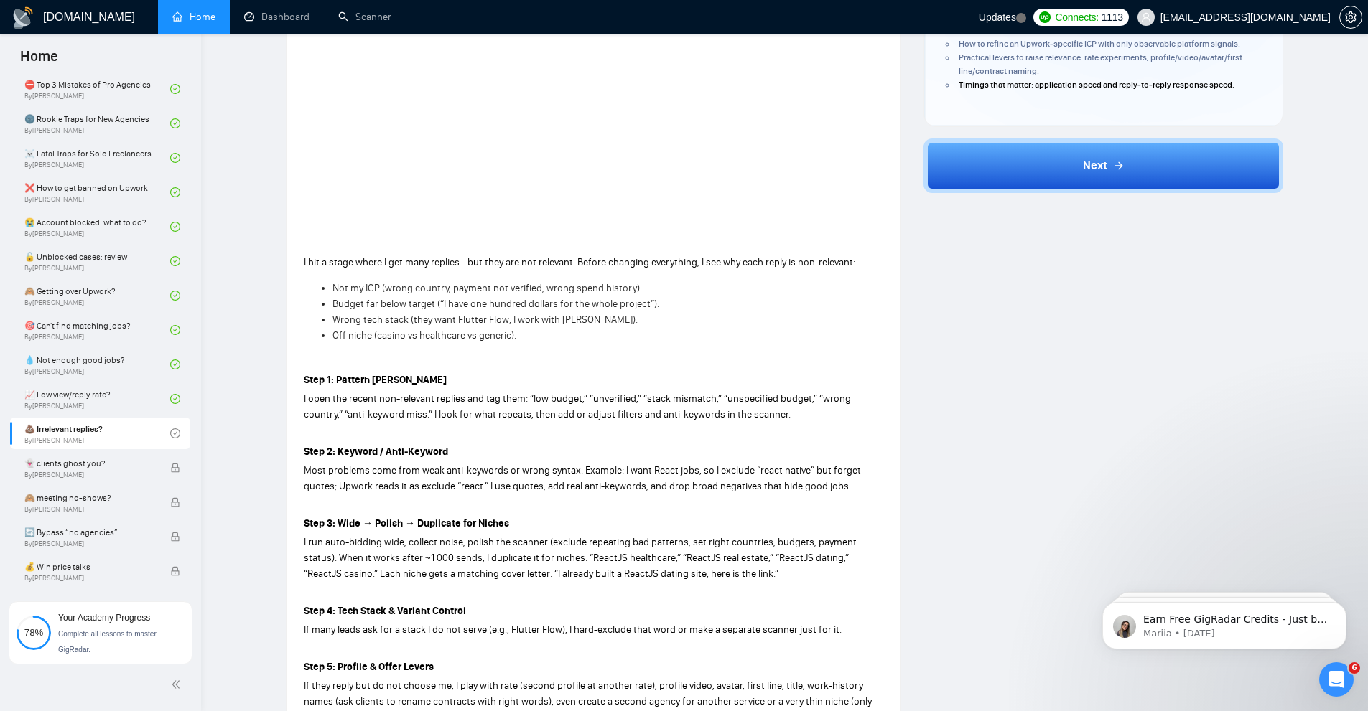
scroll to position [455, 0]
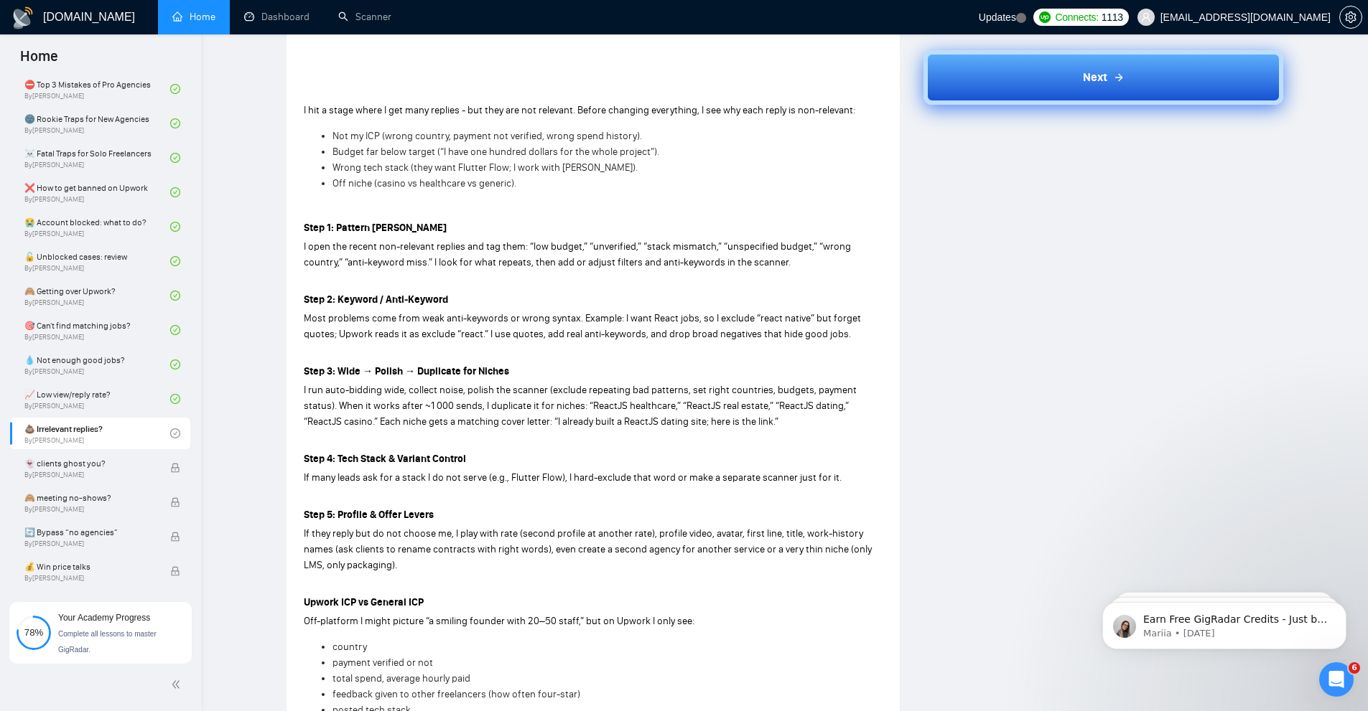
click at [1116, 85] on div "Next" at bounding box center [1104, 77] width 42 height 17
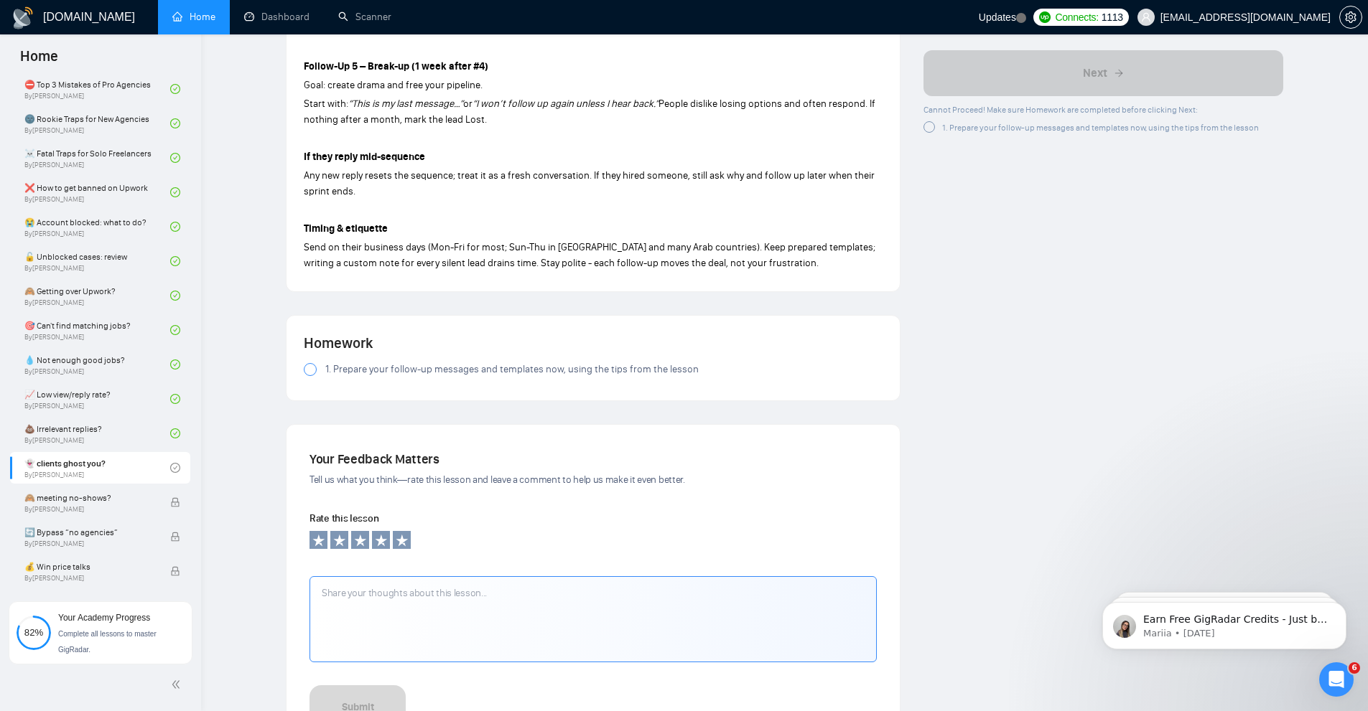
scroll to position [933, 0]
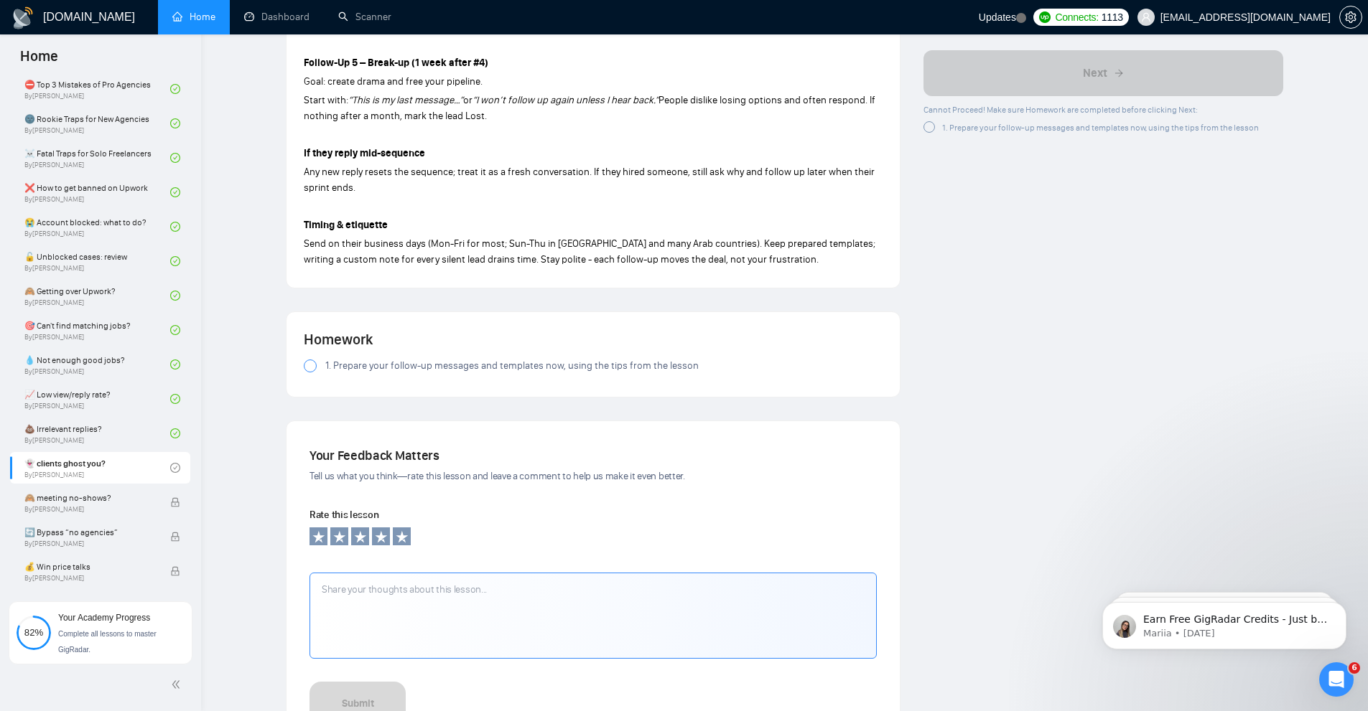
click at [384, 358] on span "1. Prepare your follow-up messages and templates now, using the tips from the l…" at bounding box center [511, 366] width 373 height 16
click at [322, 358] on label "1. Prepare your follow-up messages and templates now, using the tips from the l…" at bounding box center [593, 366] width 579 height 16
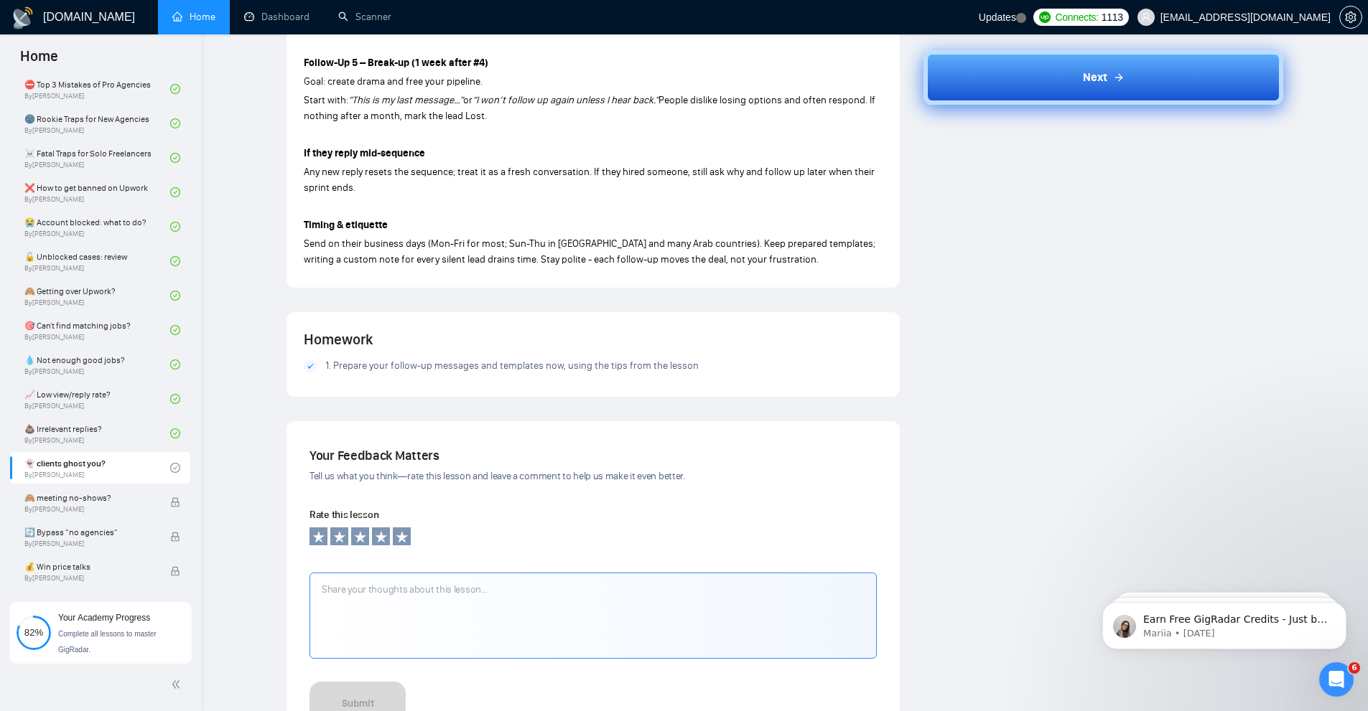
click at [1101, 78] on span "Next" at bounding box center [1095, 77] width 24 height 17
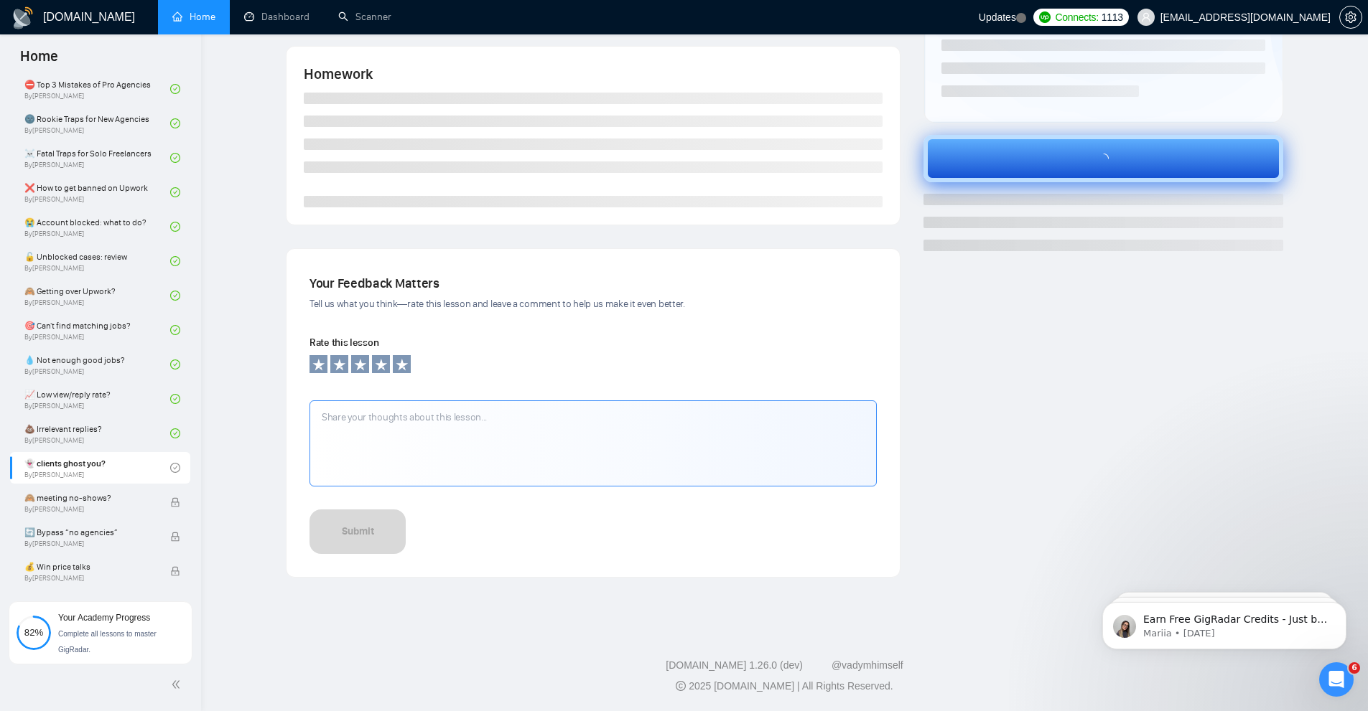
scroll to position [266, 0]
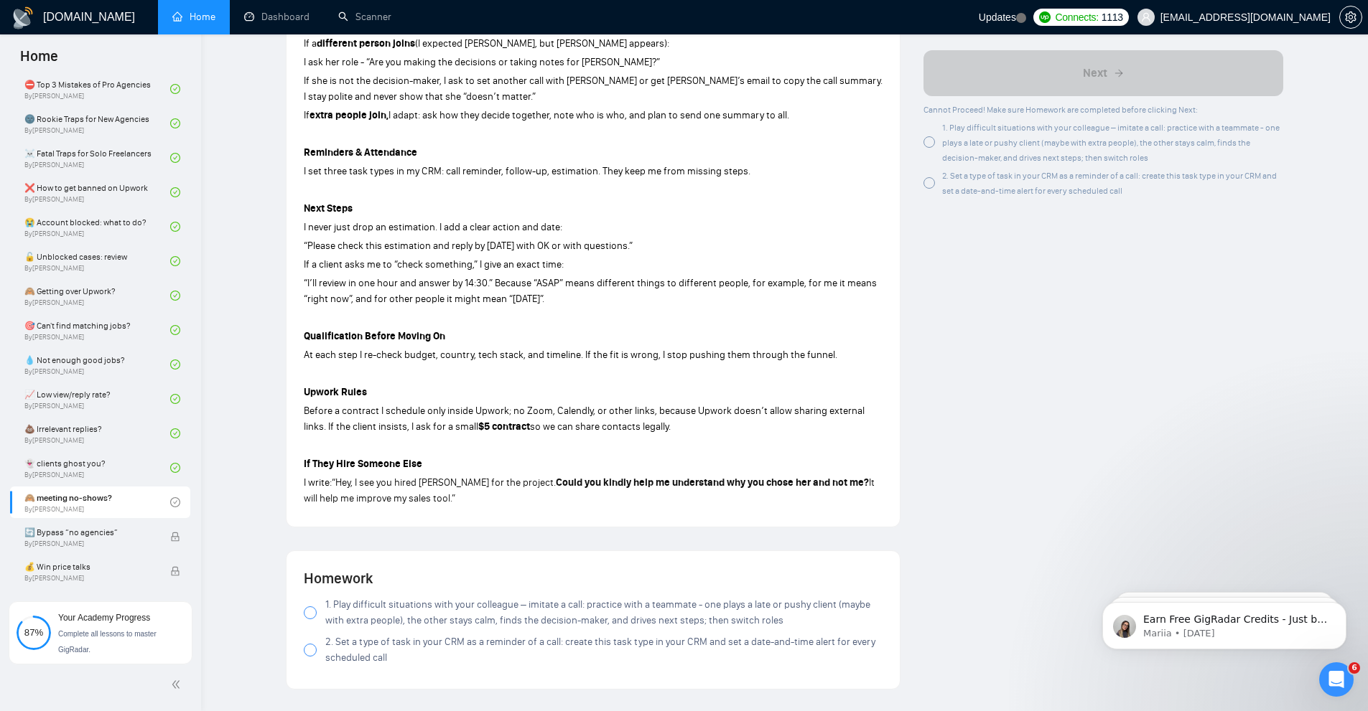
scroll to position [790, 0]
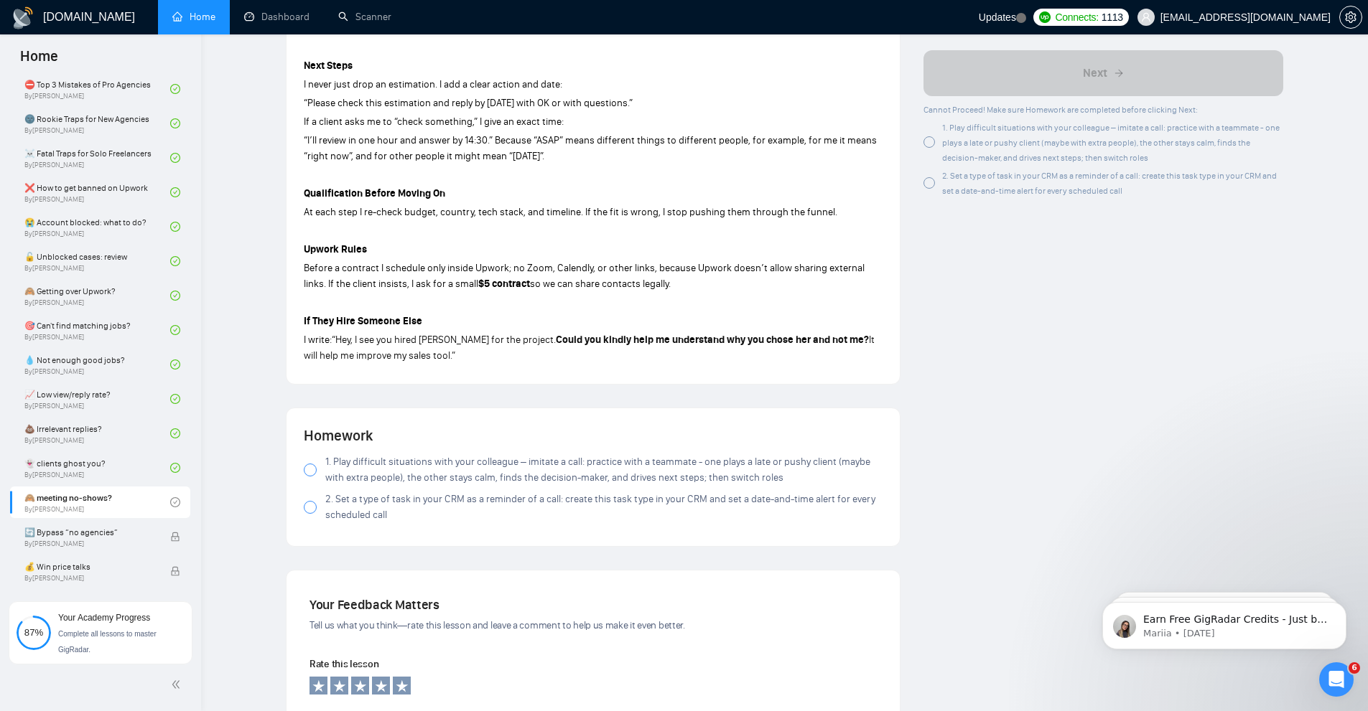
click at [312, 467] on div at bounding box center [310, 470] width 13 height 13
click at [311, 513] on div at bounding box center [310, 507] width 13 height 13
click at [312, 513] on div at bounding box center [310, 507] width 13 height 13
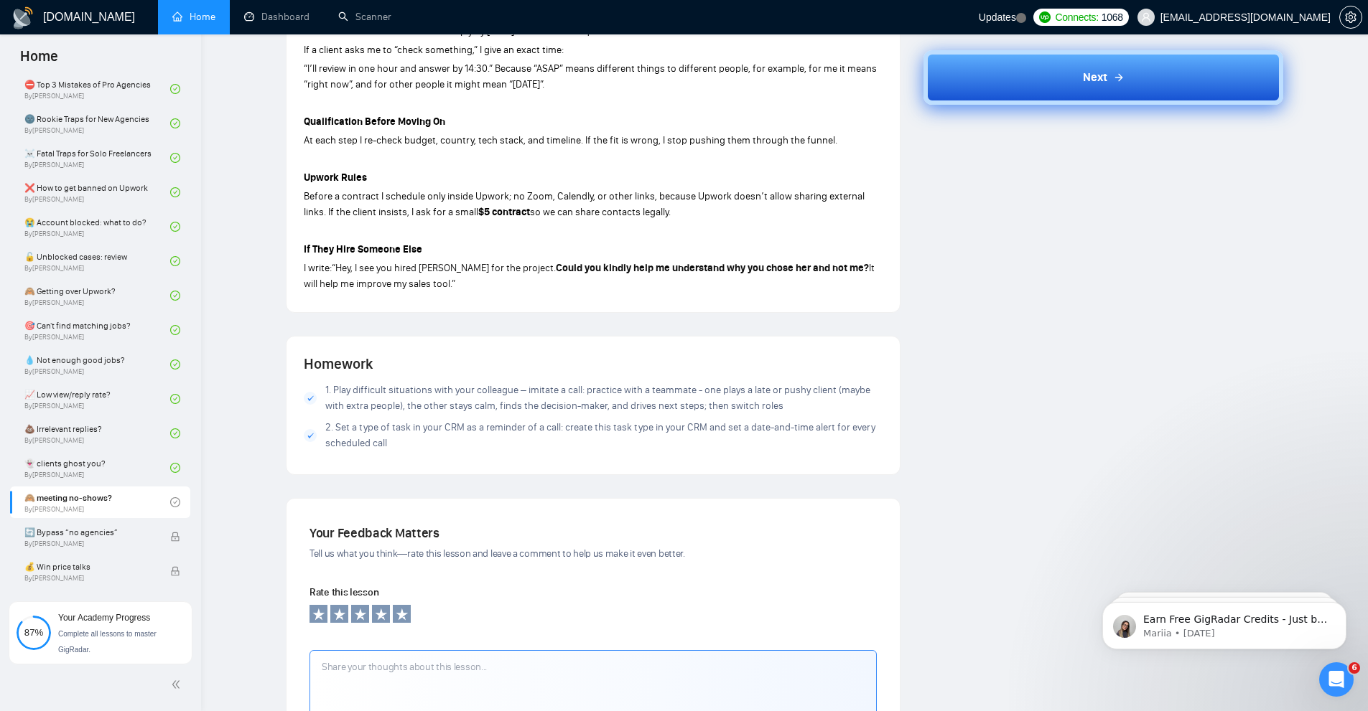
click at [1126, 83] on button "Next" at bounding box center [1103, 77] width 360 height 55
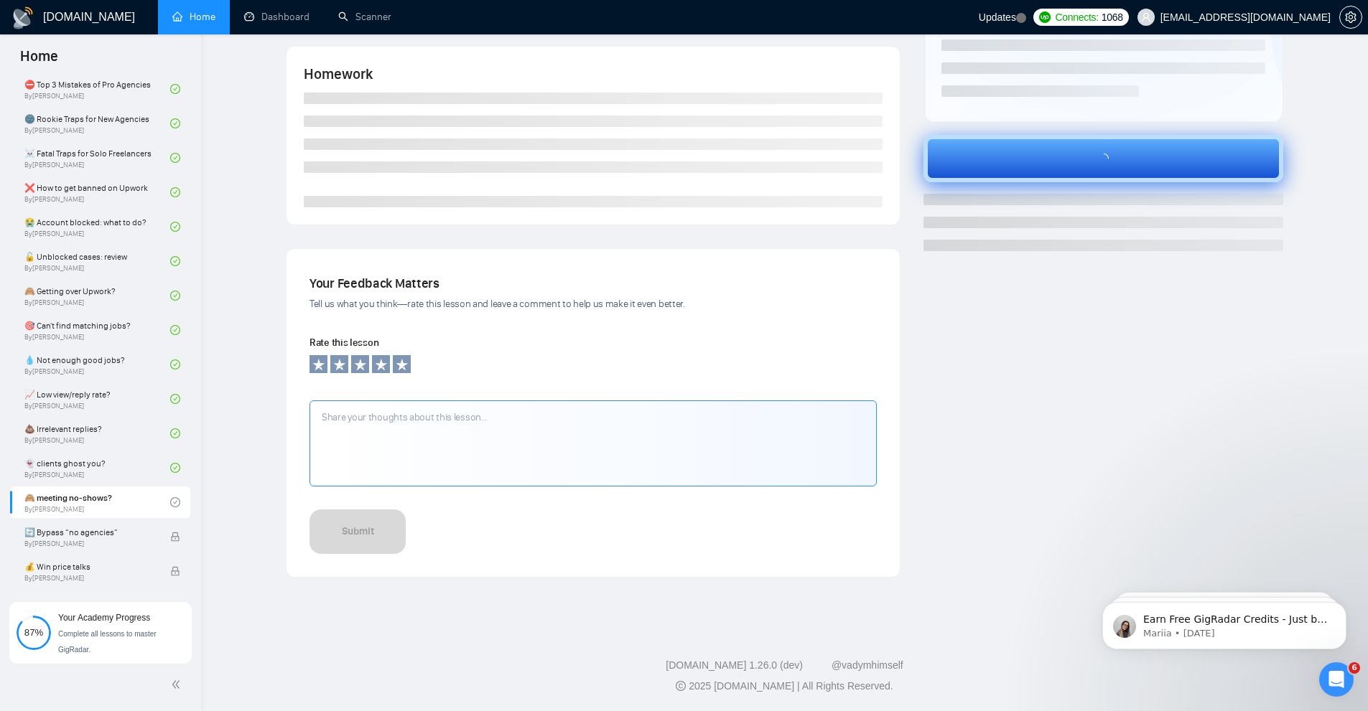
scroll to position [266, 0]
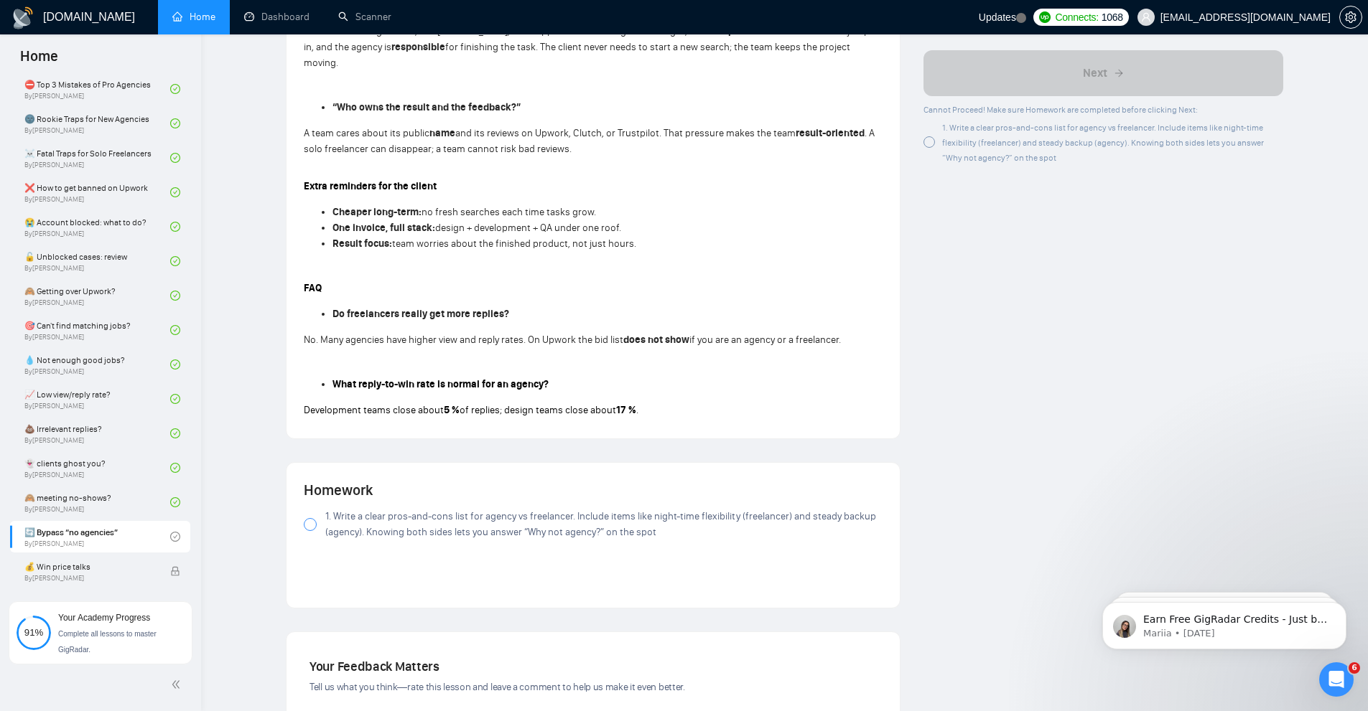
scroll to position [933, 0]
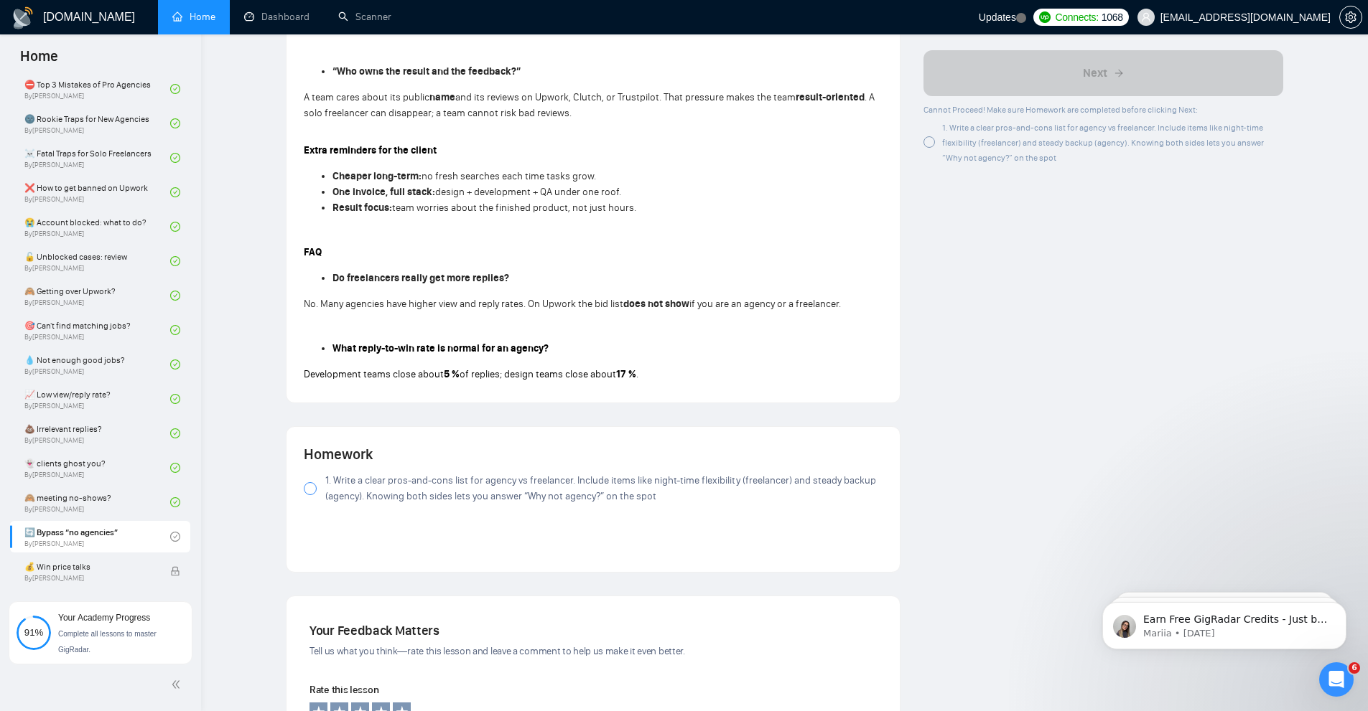
click at [316, 482] on span at bounding box center [310, 488] width 13 height 13
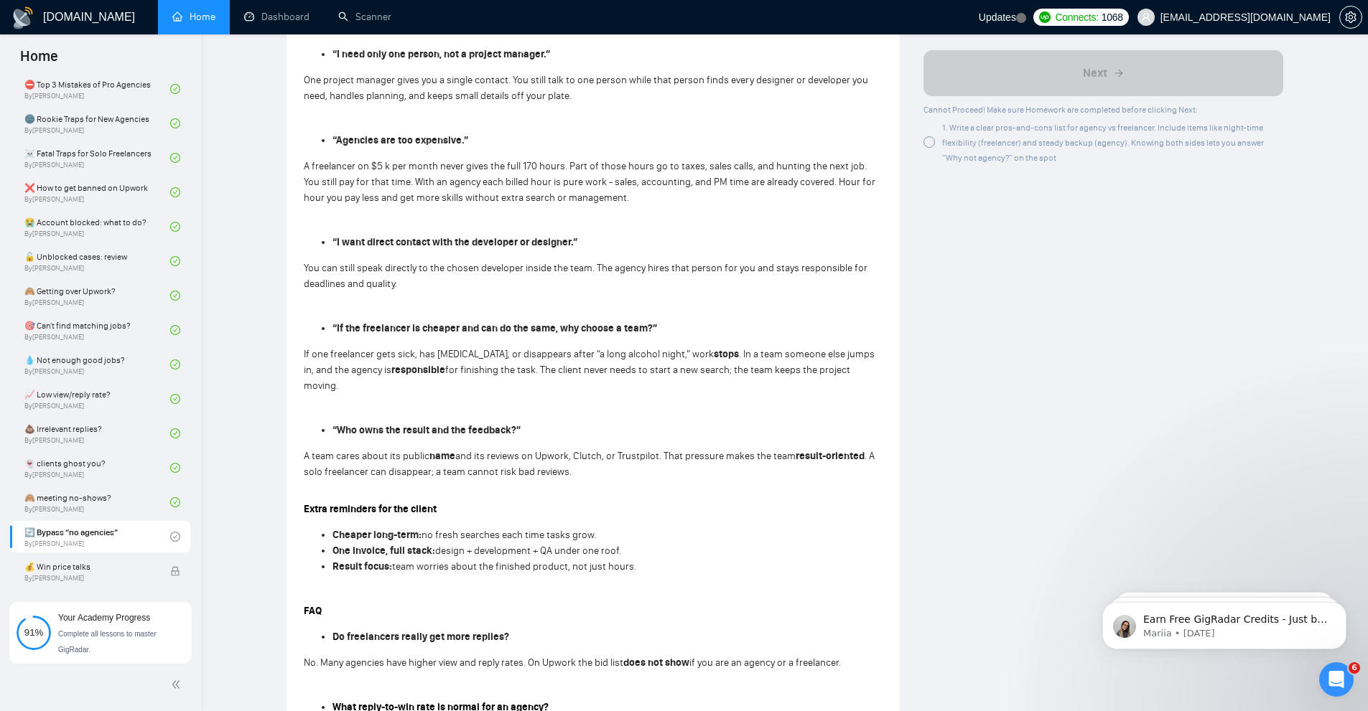
scroll to position [72, 0]
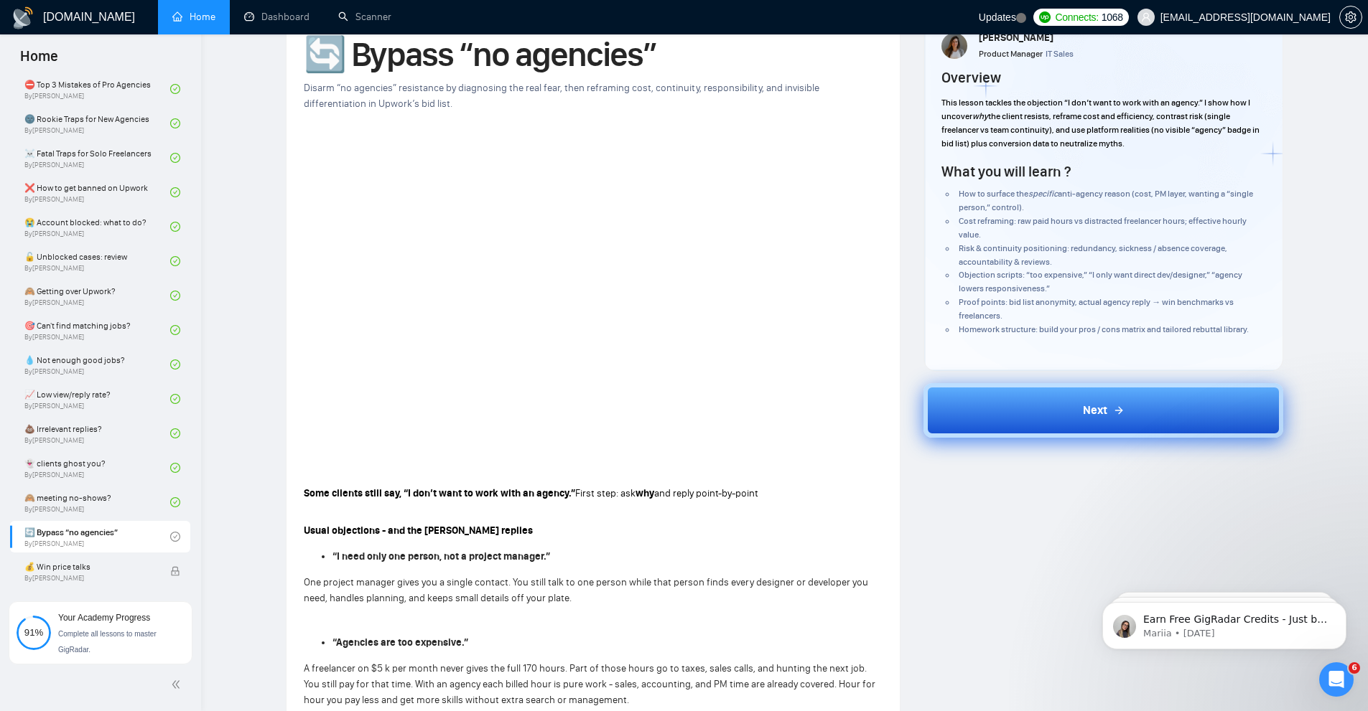
click at [1173, 393] on button "Next" at bounding box center [1103, 410] width 360 height 55
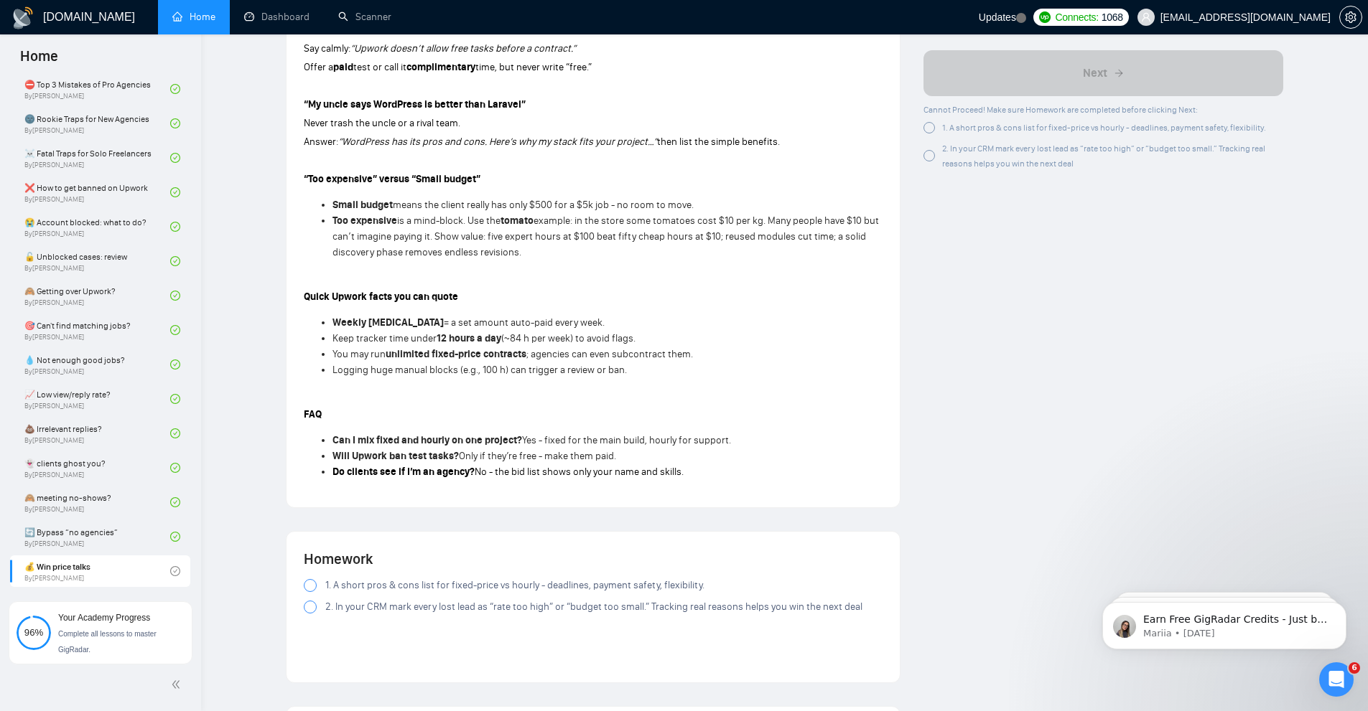
scroll to position [860, 0]
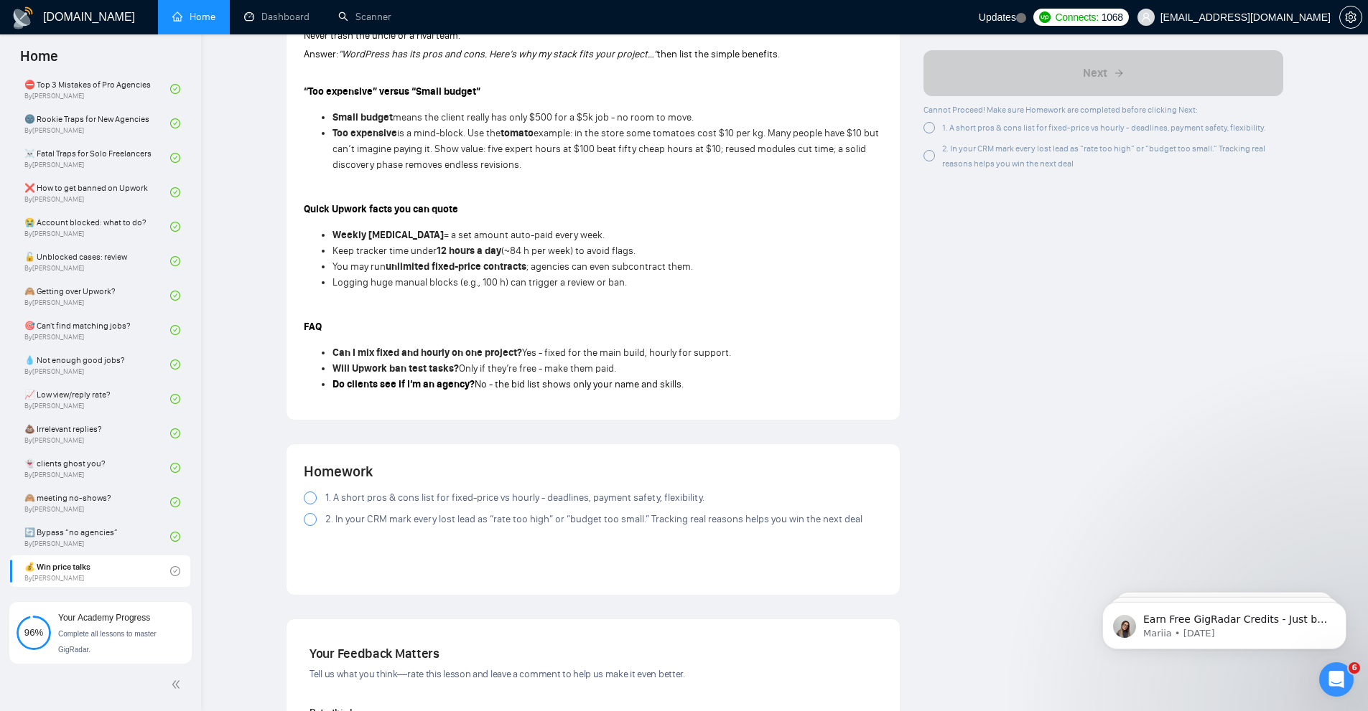
click at [314, 499] on div at bounding box center [310, 498] width 13 height 13
click at [313, 523] on div at bounding box center [310, 519] width 13 height 13
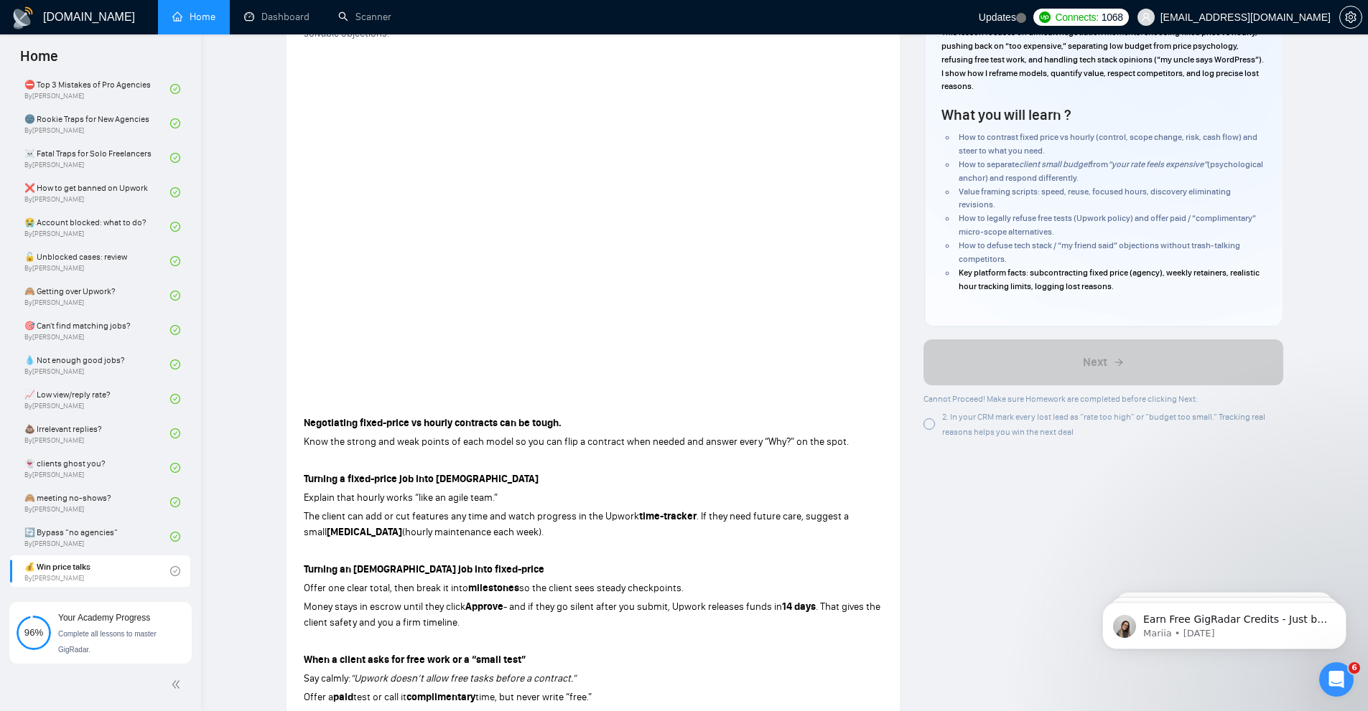
scroll to position [0, 0]
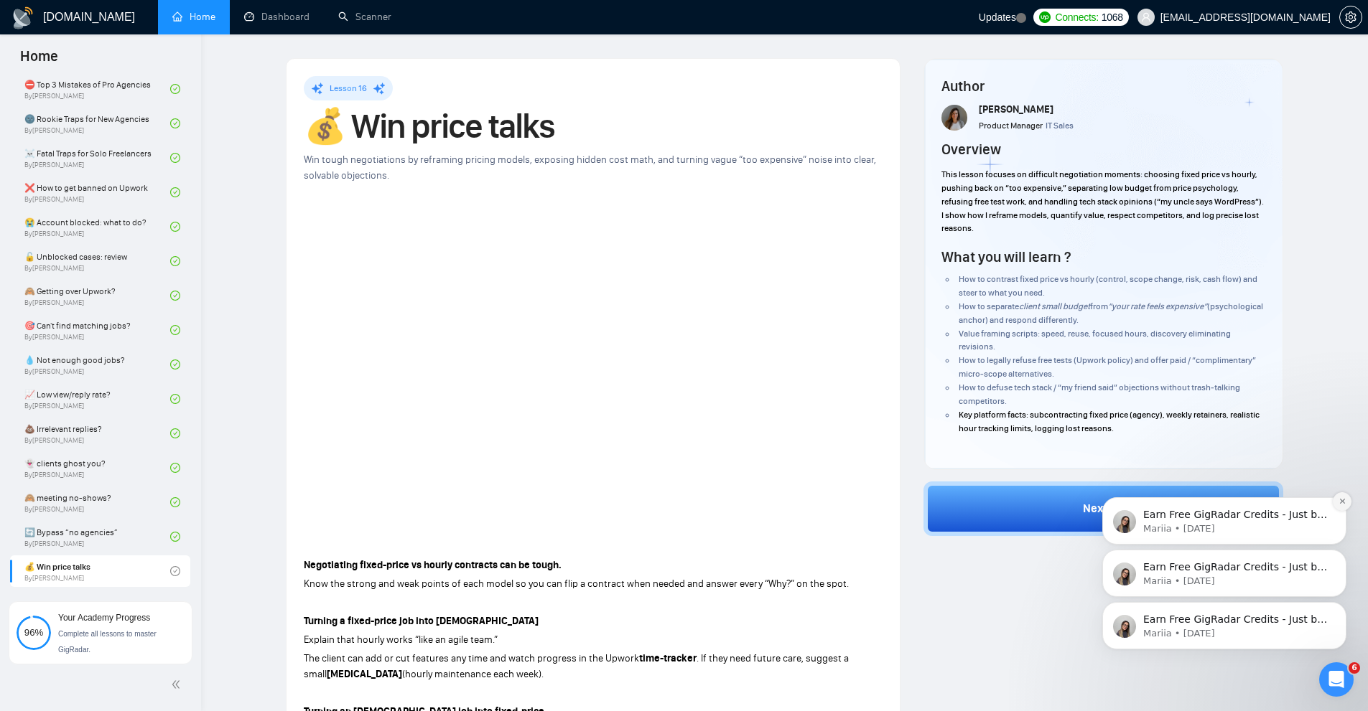
click at [1340, 506] on button "Dismiss notification" at bounding box center [1341, 501] width 19 height 19
click at [1305, 564] on p "Earn Free GigRadar Credits - Just by Sharing Your Story! 💬 Want more credits fo…" at bounding box center [1235, 568] width 185 height 14
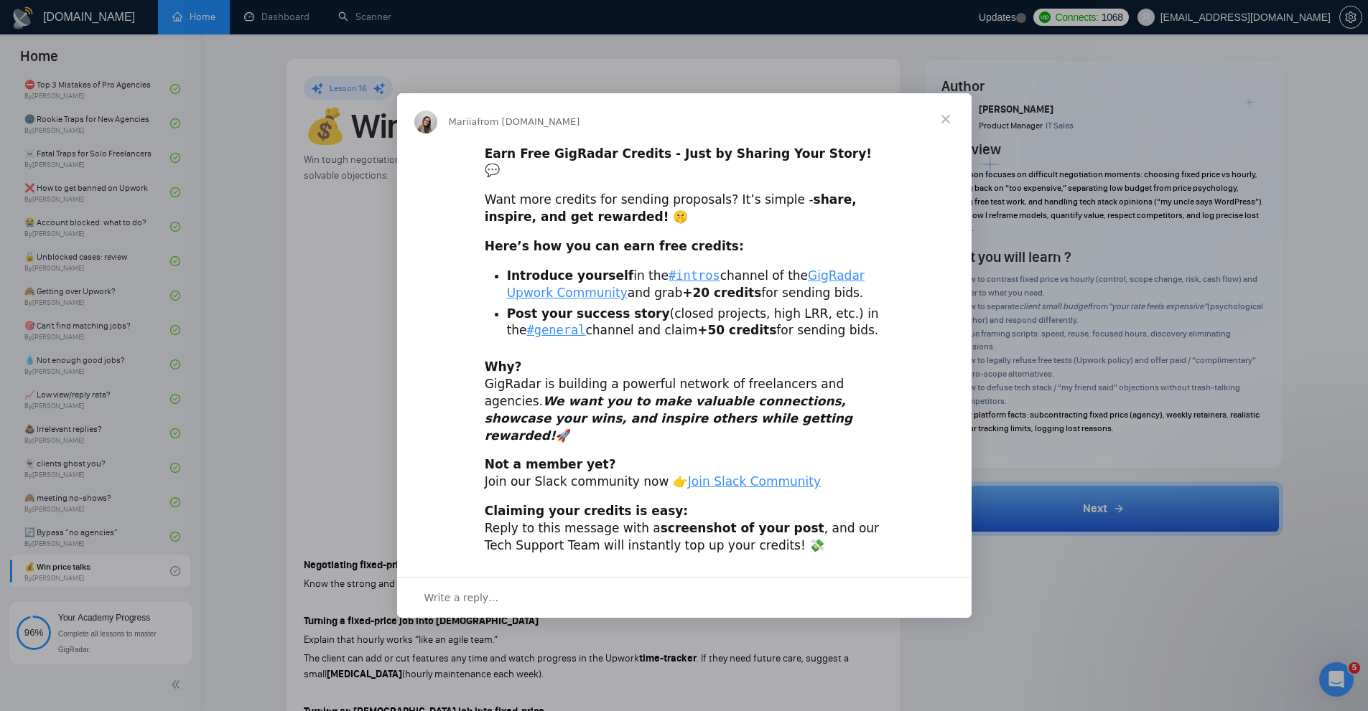
click at [952, 135] on span "Close" at bounding box center [946, 119] width 52 height 52
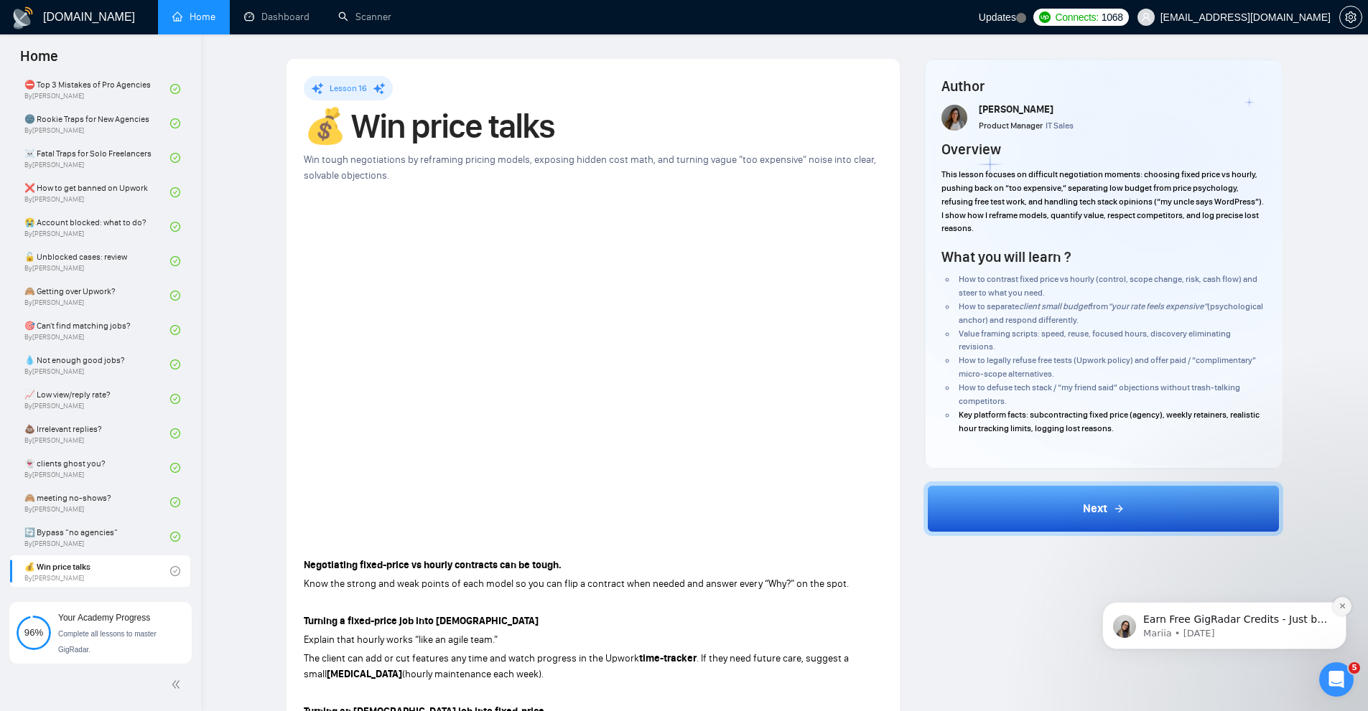
click at [1339, 604] on icon "Dismiss notification" at bounding box center [1342, 606] width 8 height 8
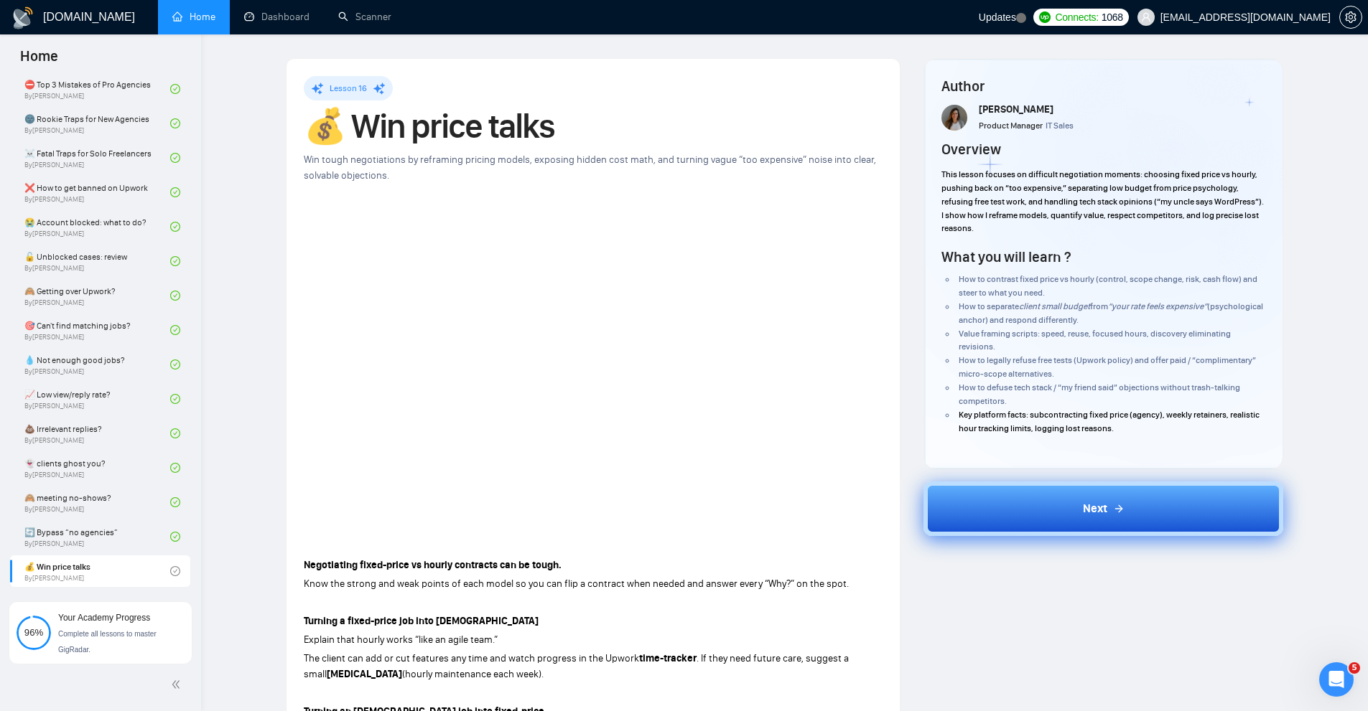
click at [1056, 511] on button "Next" at bounding box center [1103, 509] width 360 height 55
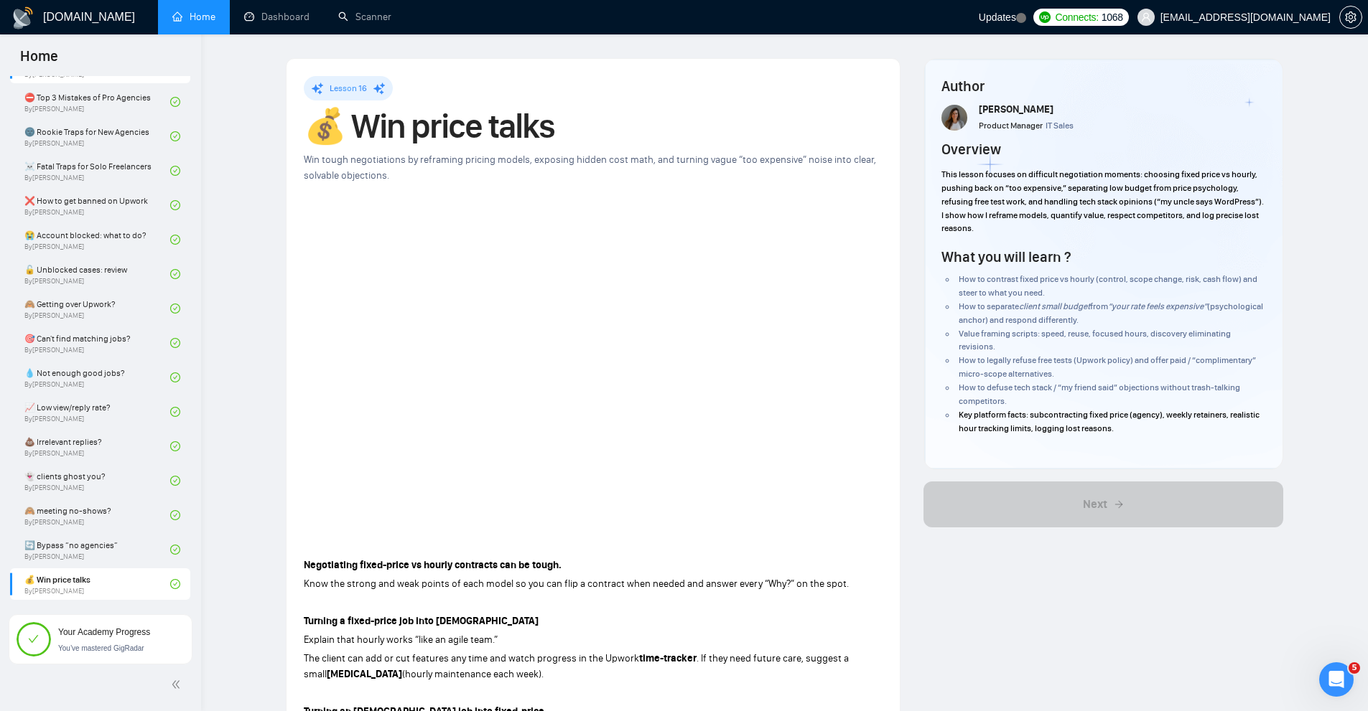
scroll to position [374, 0]
click at [107, 489] on link "👻 clients ghost you? By Tamara Levit" at bounding box center [97, 481] width 146 height 32
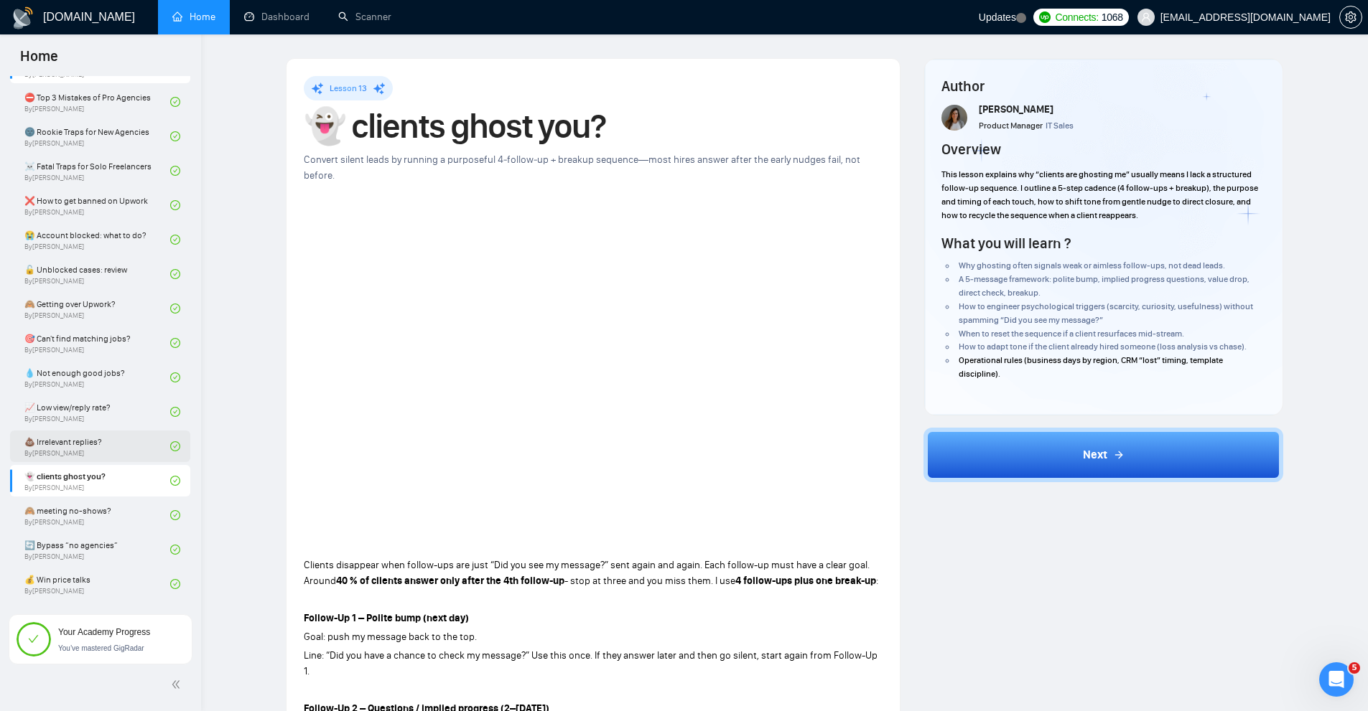
click at [114, 454] on link "💩 Irrelevant replies? By Tamara Levit" at bounding box center [97, 447] width 146 height 32
